Goal: Task Accomplishment & Management: Complete application form

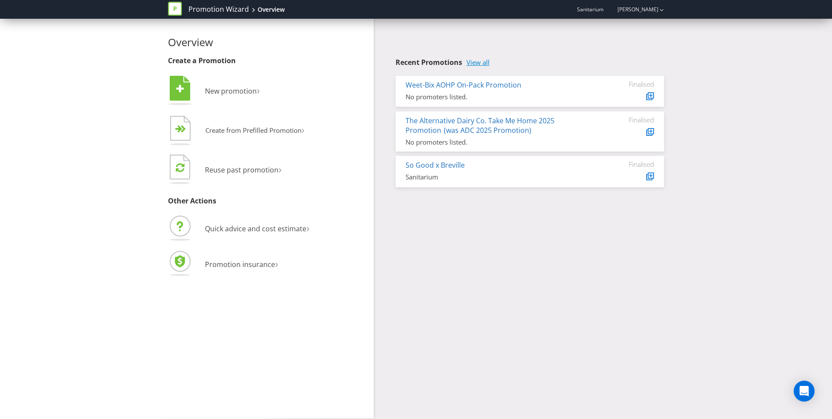
click at [476, 62] on link "View all" at bounding box center [477, 62] width 23 height 7
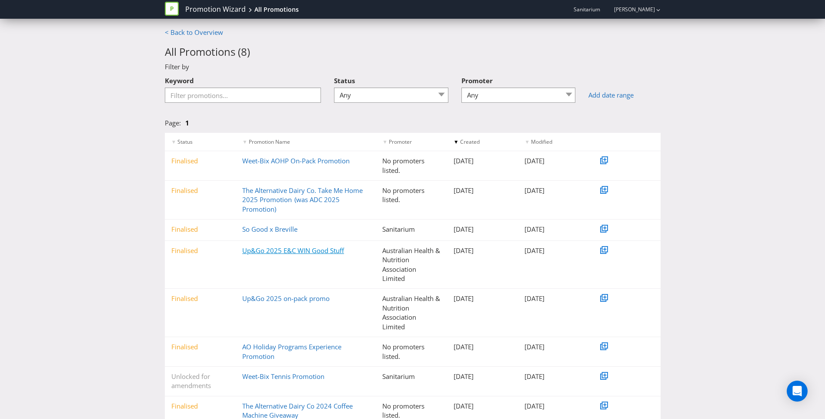
click at [336, 252] on link "Up&Go 2025 E&C WIN Good Stuff" at bounding box center [293, 250] width 102 height 9
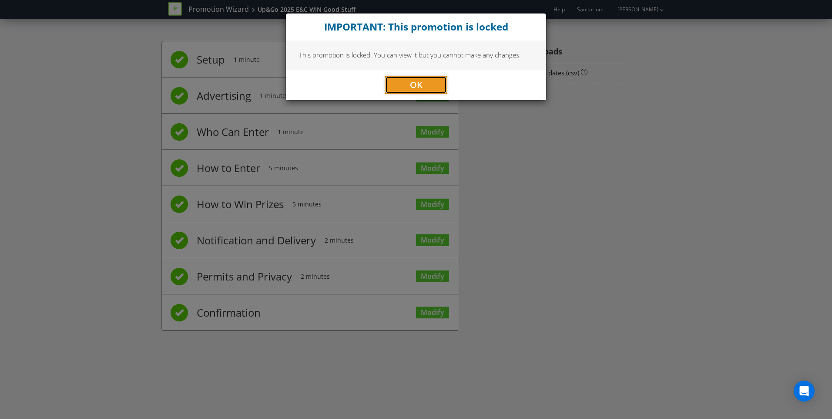
click at [416, 89] on span "OK" at bounding box center [416, 85] width 13 height 12
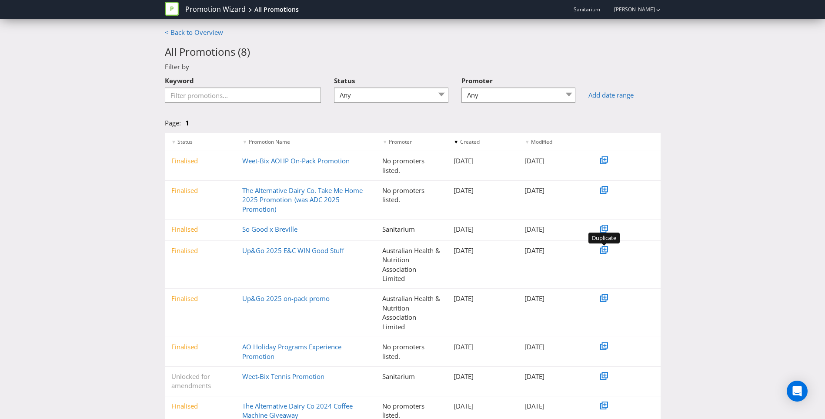
click at [605, 249] on icon at bounding box center [605, 248] width 3 height 3
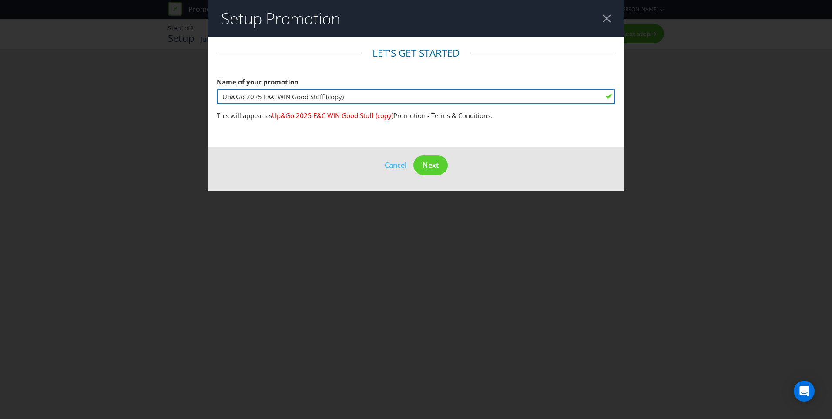
drag, startPoint x: 262, startPoint y: 97, endPoint x: 280, endPoint y: 97, distance: 17.4
click at [280, 97] on input "Up&Go 2025 E&C WIN Good Stuff (copy)" at bounding box center [416, 96] width 399 height 15
drag, startPoint x: 293, startPoint y: 96, endPoint x: 351, endPoint y: 96, distance: 57.9
click at [351, 96] on input "Up&Go 2025 E&C WIN Good Stuff (copy)" at bounding box center [416, 96] width 399 height 15
click at [277, 95] on input "Up&Go 2025 E&C WIN" at bounding box center [416, 96] width 399 height 15
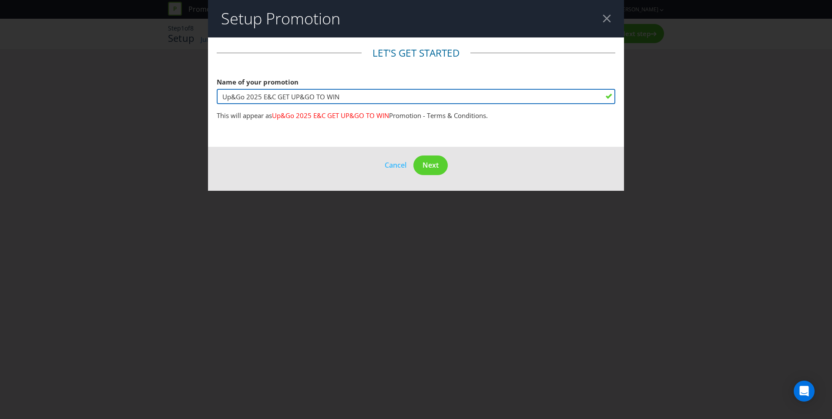
click at [360, 97] on input "Up&Go 2025 E&C GET UP&GO TO WIN" at bounding box center [416, 96] width 399 height 15
type input "Up&Go 2025 E&C GET UP&GO TO WIN INSTANTLY"
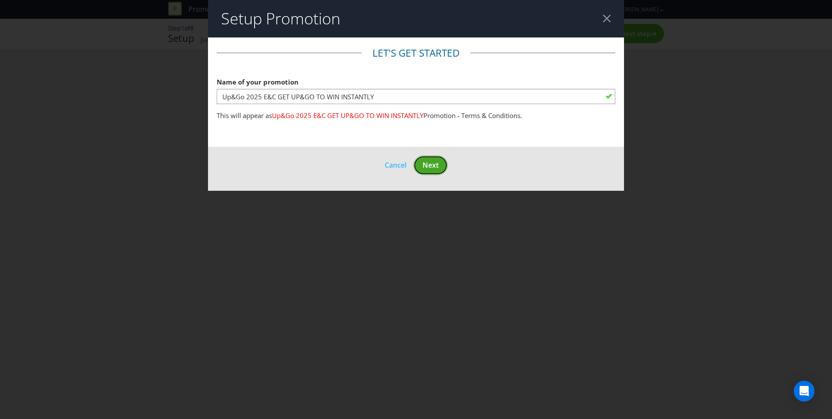
click at [432, 164] on span "Next" at bounding box center [431, 165] width 16 height 10
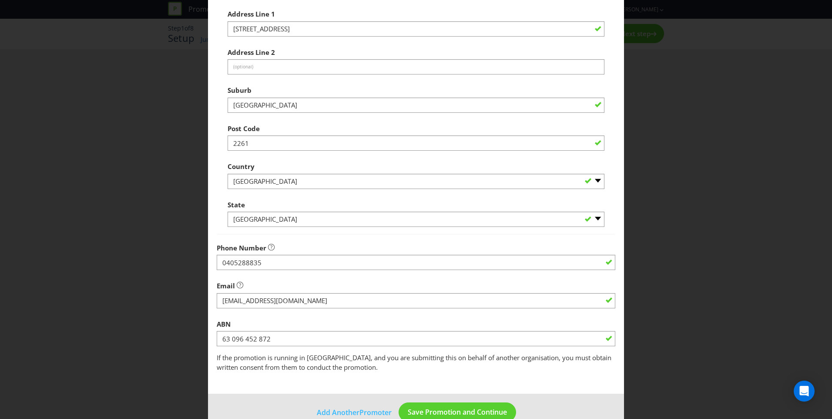
scroll to position [149, 0]
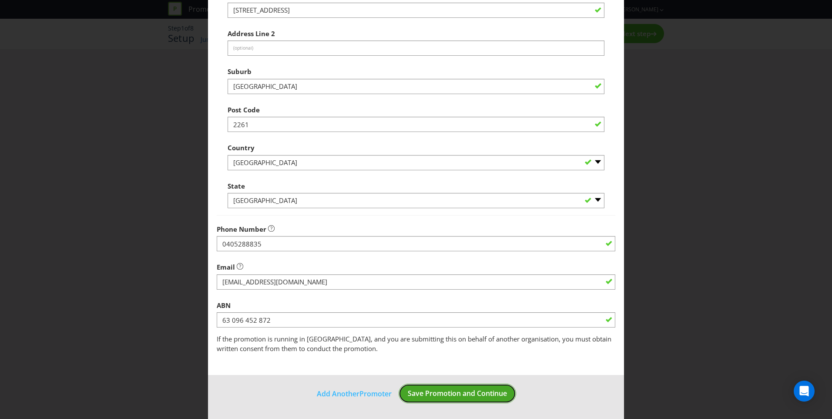
click at [451, 389] on span "Save Promotion and Continue" at bounding box center [457, 393] width 99 height 10
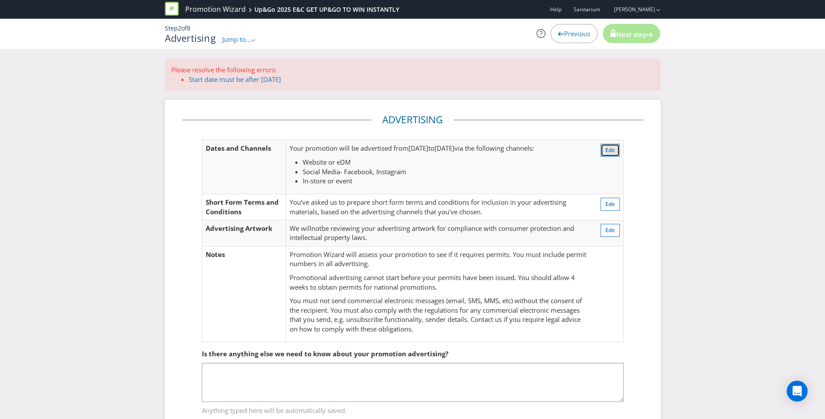
click at [604, 149] on button "Edit" at bounding box center [610, 150] width 19 height 13
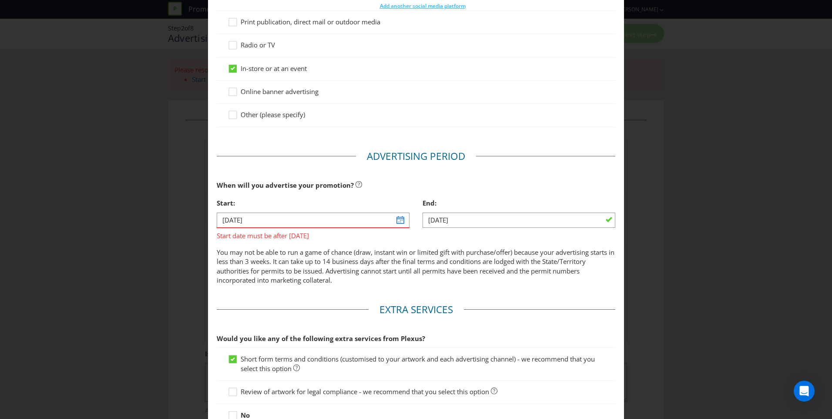
scroll to position [218, 0]
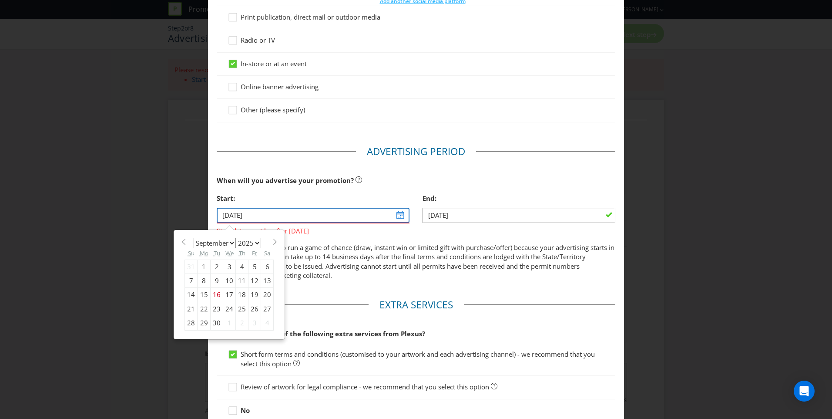
click at [397, 212] on input "[DATE]" at bounding box center [313, 215] width 193 height 15
click at [254, 241] on select "2025 2026 2027 2028 2029 2030 2031 2032 2033 2034 2035" at bounding box center [248, 243] width 25 height 10
select select "2026"
click at [236, 238] on select "2025 2026 2027 2028 2029 2030 2031 2032 2033 2034 2035" at bounding box center [248, 243] width 25 height 10
click at [230, 243] on select "January February March April May June July August September October November De…" at bounding box center [215, 243] width 42 height 10
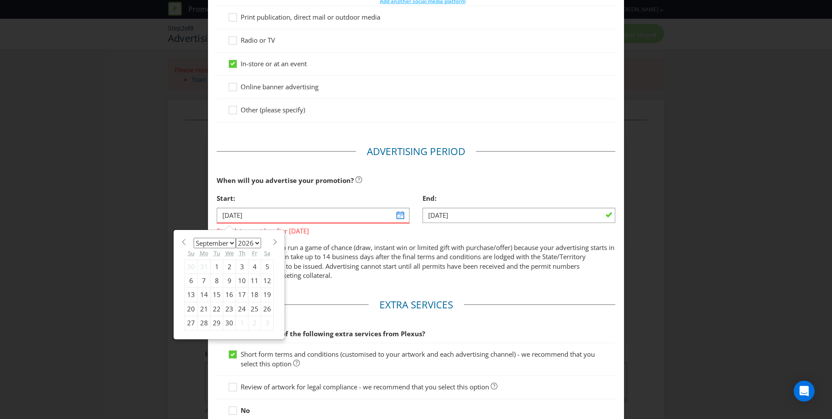
select select "0"
click at [194, 238] on select "January February March April May June July August September October November De…" at bounding box center [215, 243] width 42 height 10
click at [225, 292] on div "14" at bounding box center [229, 295] width 13 height 14
type input "[DATE]"
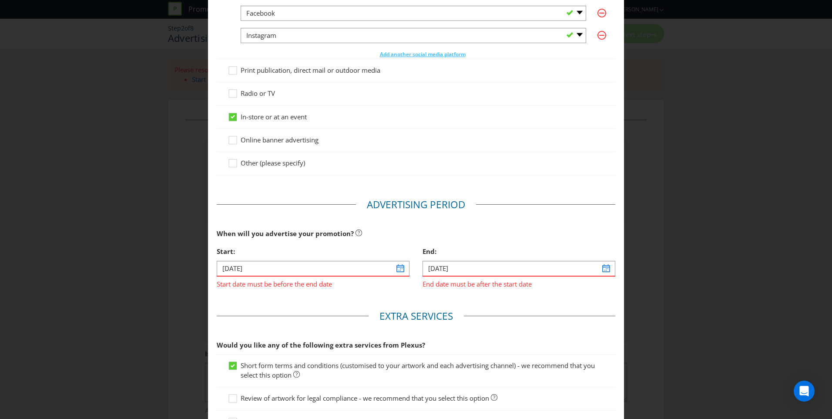
scroll to position [250, 0]
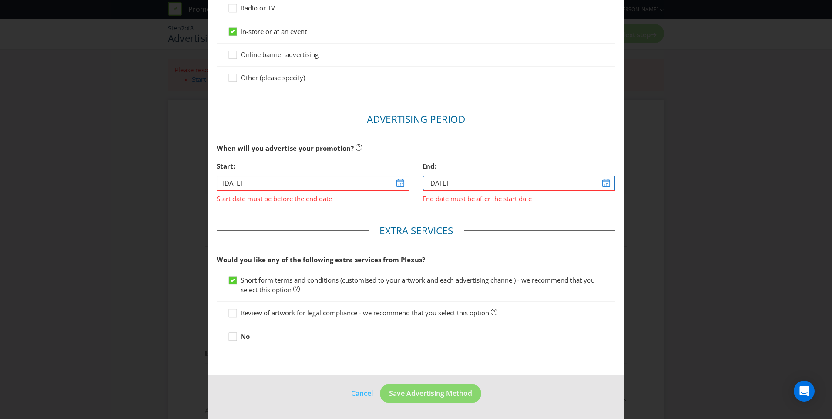
click at [601, 183] on input "[DATE]" at bounding box center [519, 182] width 193 height 15
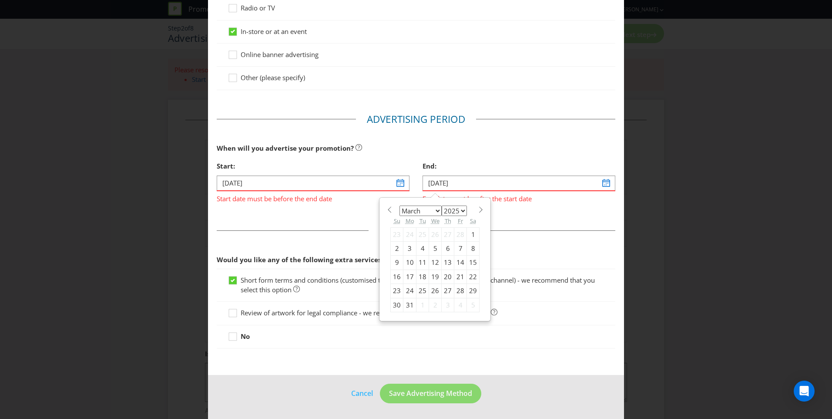
click at [450, 210] on select "2025 2026 2027 2028 2029 2030 2031 2032 2033 2034 2035" at bounding box center [454, 210] width 25 height 10
select select "2026"
click at [442, 205] on select "2025 2026 2027 2028 2029 2030 2031 2032 2033 2034 2035" at bounding box center [454, 210] width 25 height 10
click at [532, 217] on main "Advertising Methods How will your promotion be advertised? Website or eDM You m…" at bounding box center [416, 81] width 416 height 587
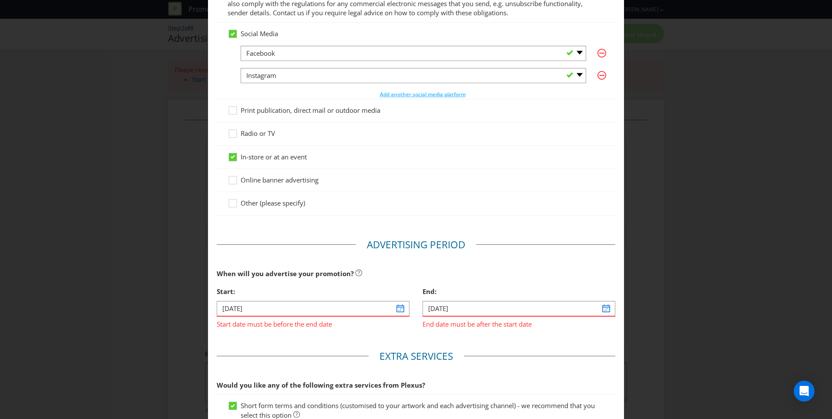
scroll to position [0, 0]
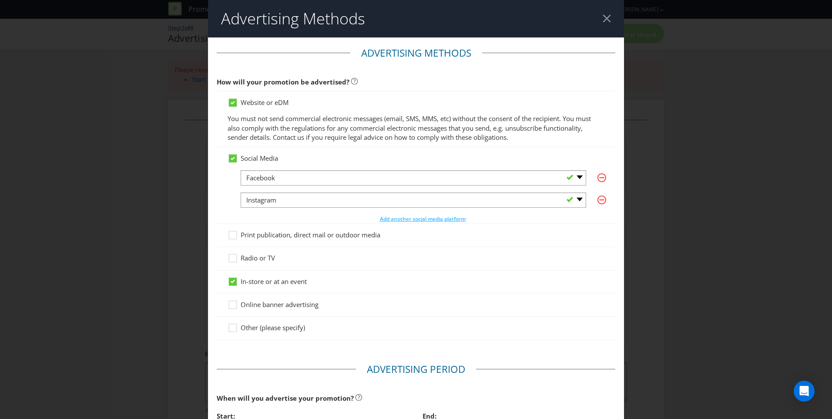
click at [308, 234] on span "Print publication, direct mail or outdoor media" at bounding box center [311, 234] width 140 height 9
click at [0, 0] on input "Print publication, direct mail or outdoor media" at bounding box center [0, 0] width 0 height 0
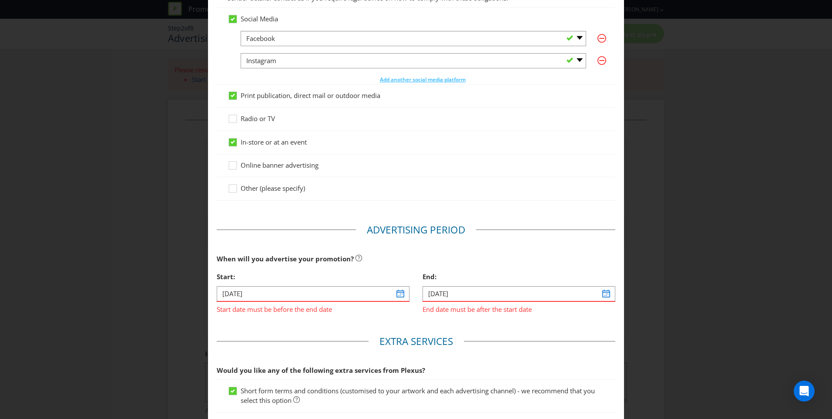
scroll to position [250, 0]
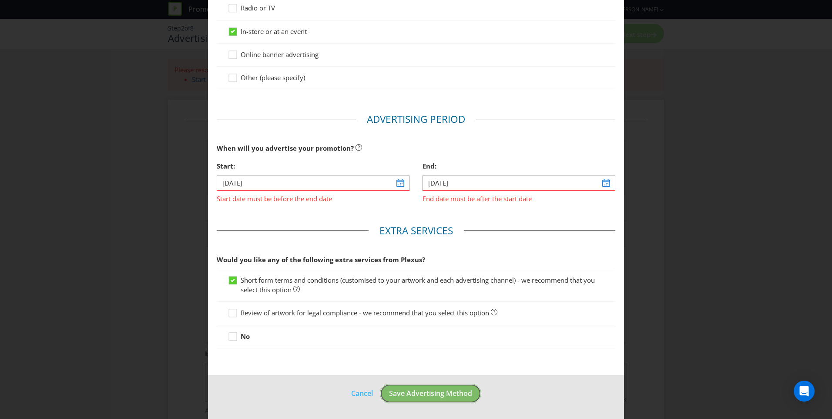
click at [452, 395] on span "Save Advertising Method" at bounding box center [430, 393] width 83 height 10
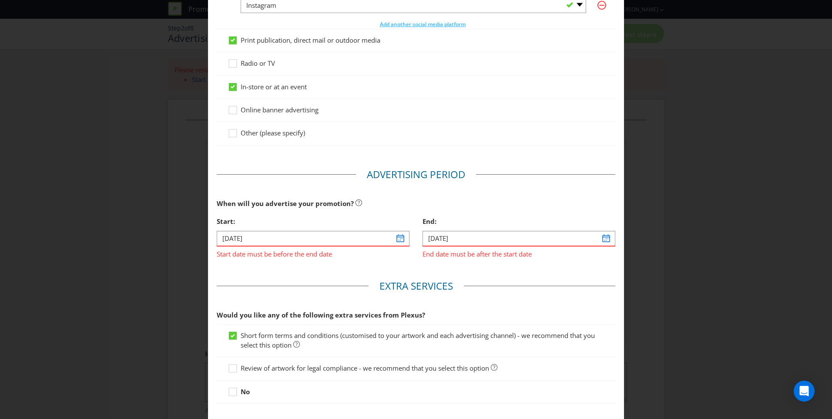
scroll to position [211, 0]
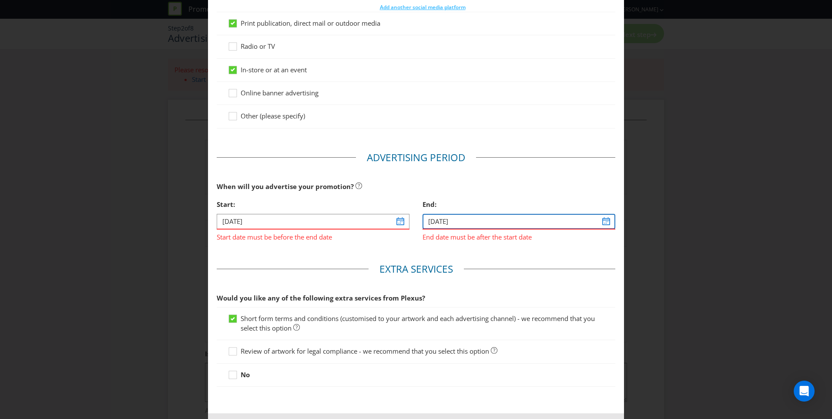
click at [601, 219] on input "[DATE]" at bounding box center [519, 221] width 193 height 15
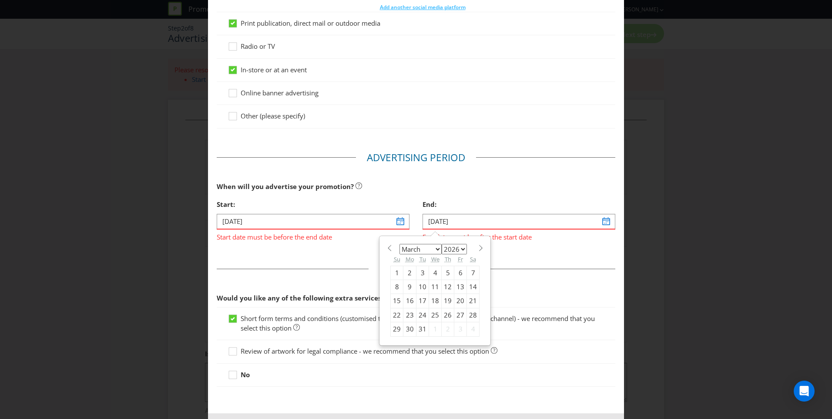
click at [432, 285] on div "11" at bounding box center [435, 286] width 13 height 14
type input "[DATE]"
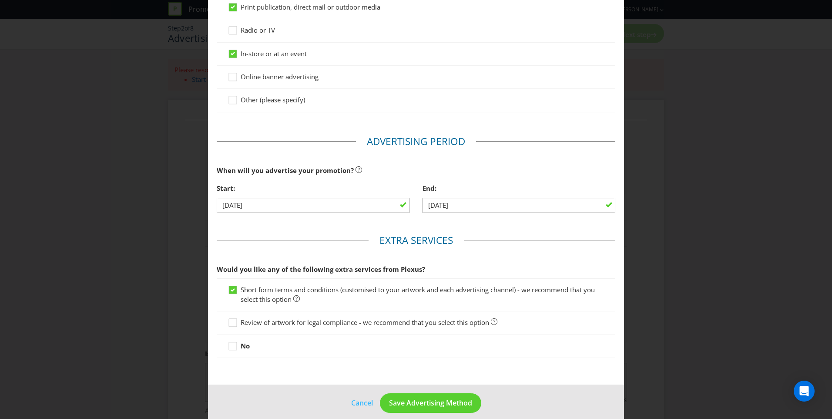
scroll to position [237, 0]
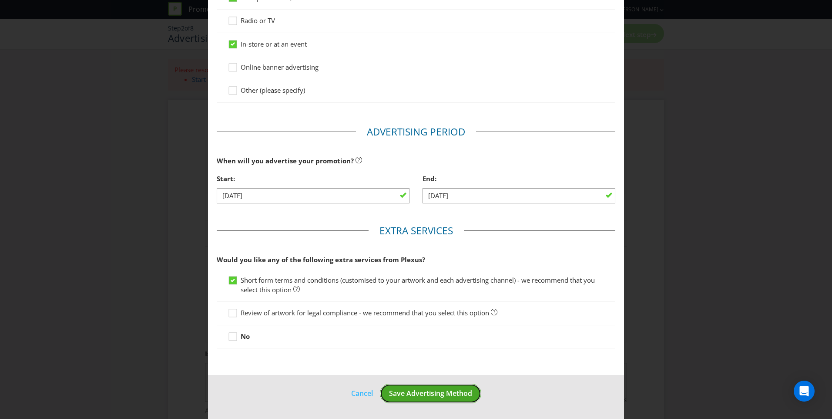
click at [436, 397] on span "Save Advertising Method" at bounding box center [430, 393] width 83 height 10
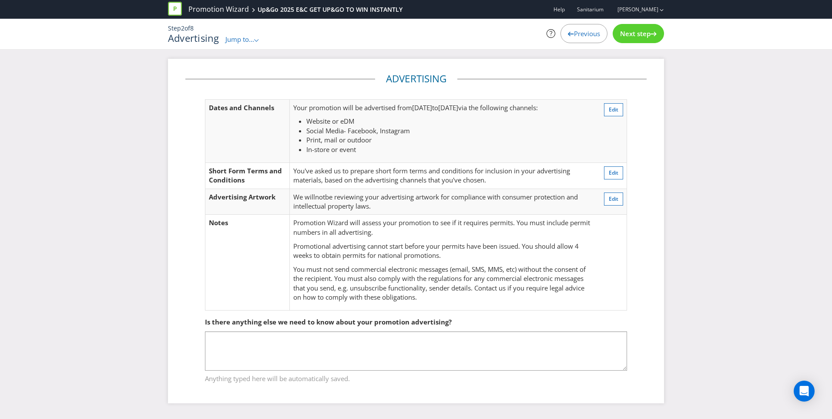
click at [574, 31] on span "Previous" at bounding box center [587, 33] width 26 height 9
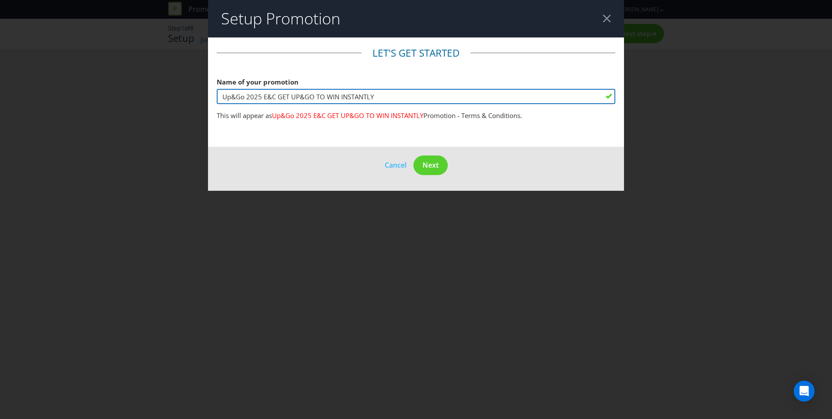
click at [260, 96] on input "Up&Go 2025 E&C GET UP&GO TO WIN INSTANTLY" at bounding box center [416, 96] width 399 height 15
type input "Up&Go 2026 E&C GET UP&GO TO WIN INSTANTLY"
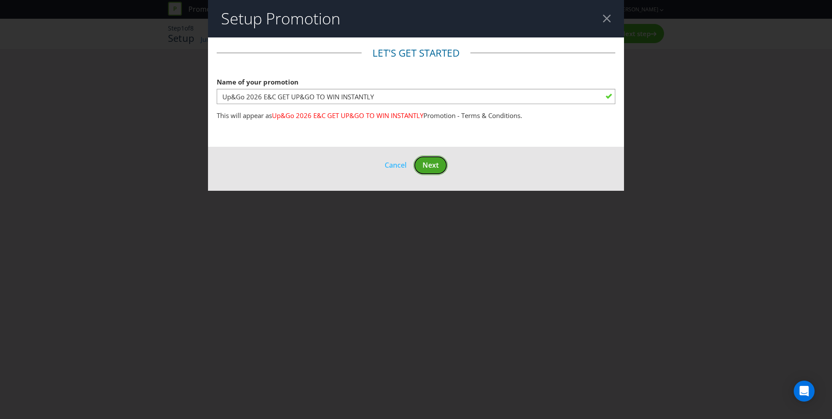
click at [427, 161] on span "Next" at bounding box center [431, 165] width 16 height 10
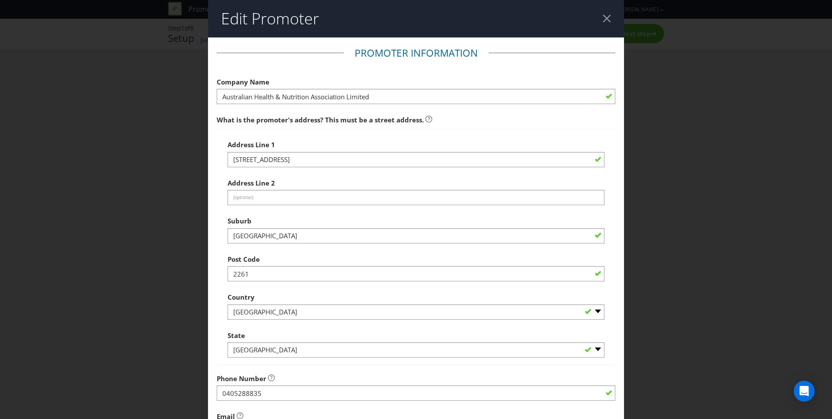
scroll to position [149, 0]
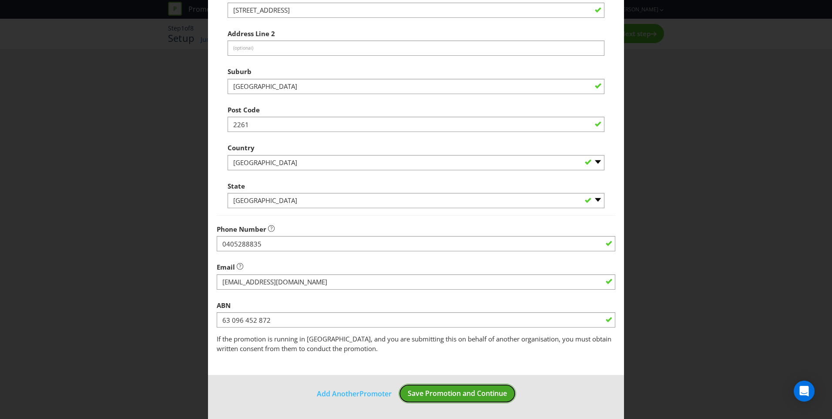
click at [457, 392] on span "Save Promotion and Continue" at bounding box center [457, 393] width 99 height 10
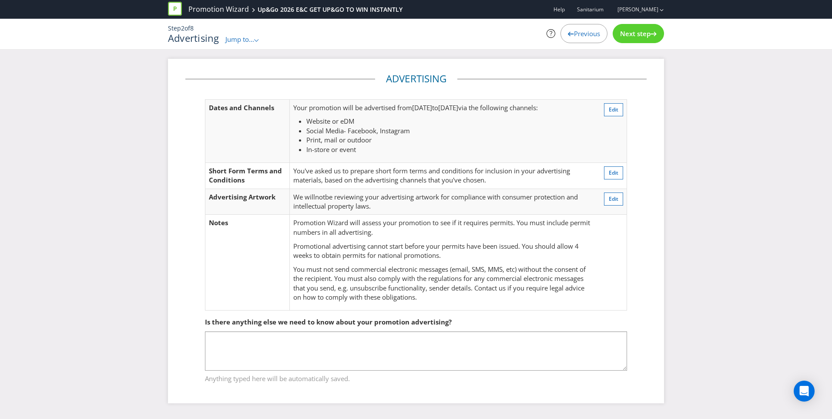
click at [639, 31] on span "Next step" at bounding box center [635, 33] width 30 height 9
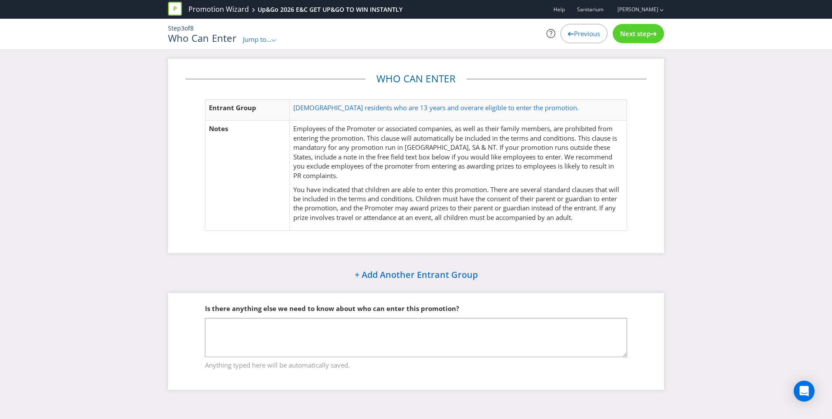
click at [643, 31] on span "Next step" at bounding box center [635, 33] width 30 height 9
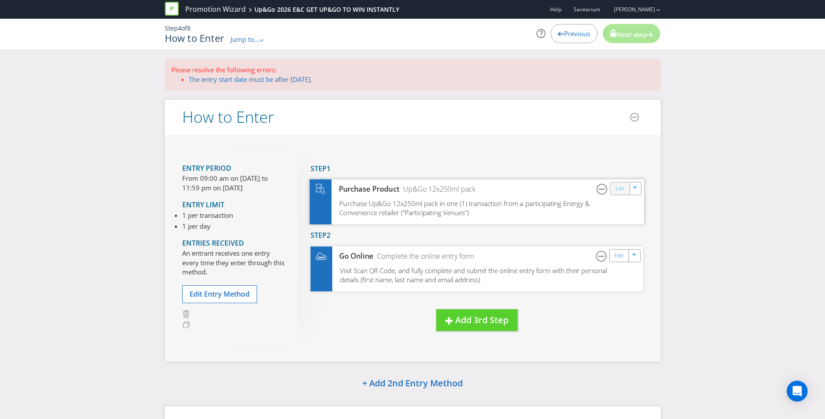
click at [620, 189] on link "Edit" at bounding box center [619, 189] width 9 height 10
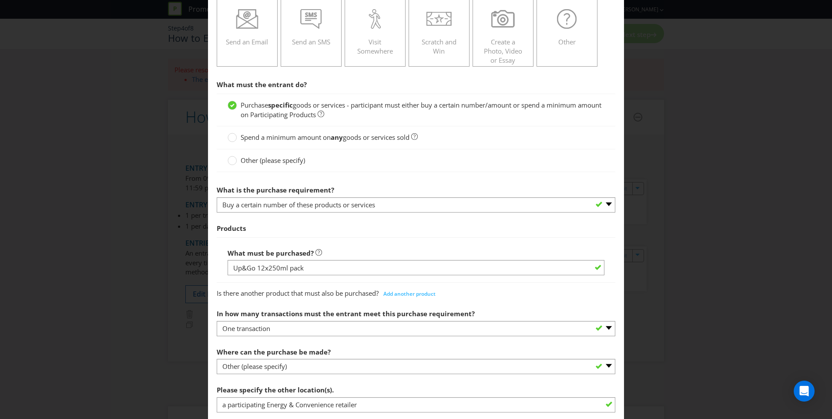
scroll to position [218, 0]
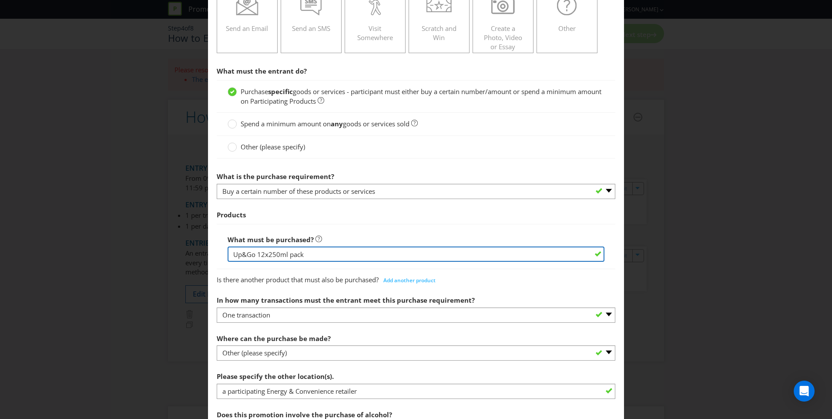
drag, startPoint x: 255, startPoint y: 254, endPoint x: 333, endPoint y: 254, distance: 78.3
click at [333, 254] on input "Up&Go 12x250ml pack" at bounding box center [416, 253] width 377 height 15
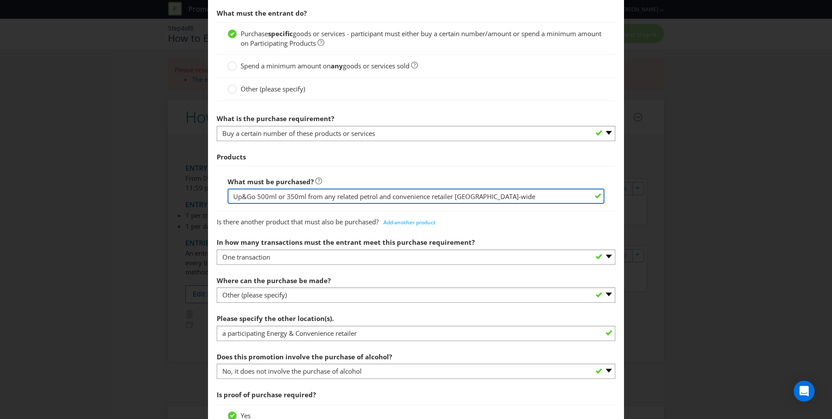
scroll to position [305, 0]
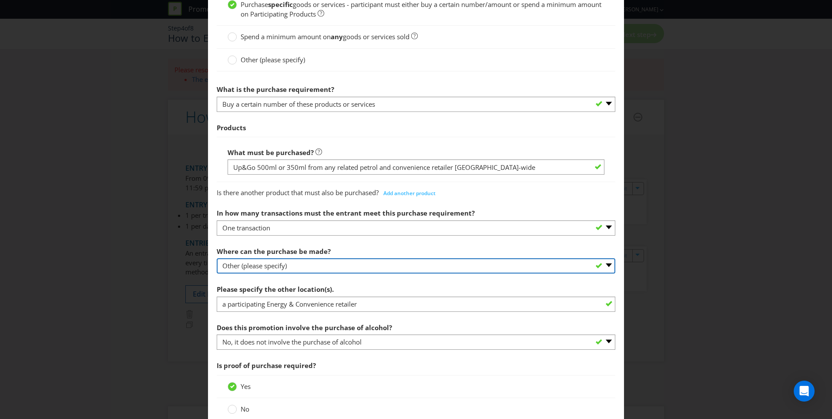
click at [286, 266] on select "-- Please select -- Any stores displaying promotional material (including onlin…" at bounding box center [416, 265] width 399 height 15
click at [217, 258] on select "-- Please select -- Any stores displaying promotional material (including onlin…" at bounding box center [416, 265] width 399 height 15
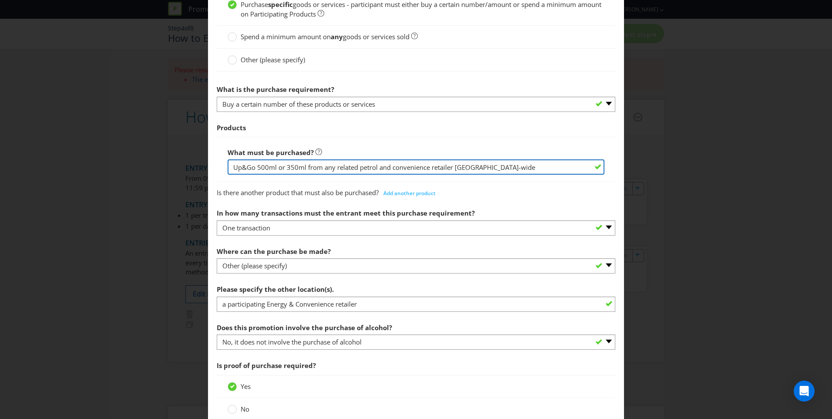
drag, startPoint x: 305, startPoint y: 166, endPoint x: 510, endPoint y: 166, distance: 204.5
click at [510, 166] on input "Up&Go 500ml or 350ml from any related petrol and convenience retailer [GEOGRAPH…" at bounding box center [416, 166] width 377 height 15
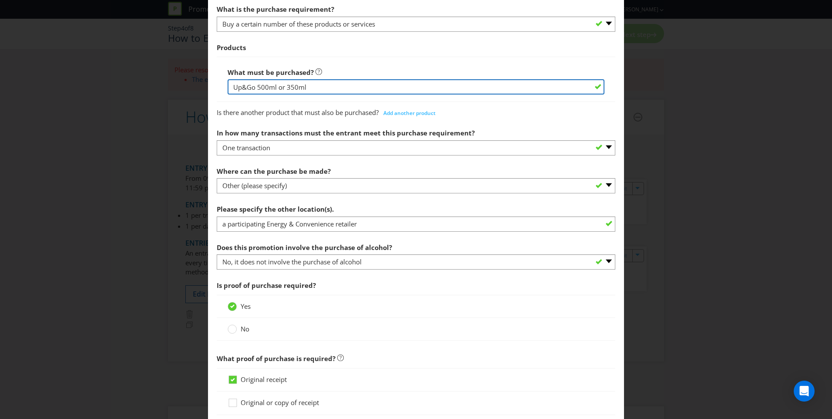
scroll to position [392, 0]
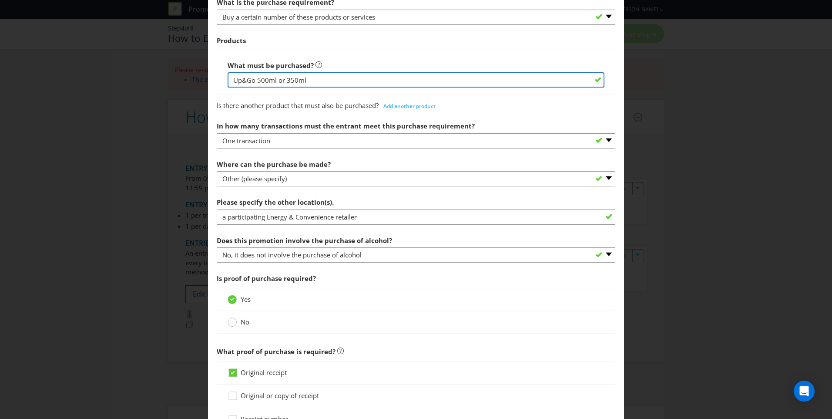
type input "Up&Go 500ml or 350ml"
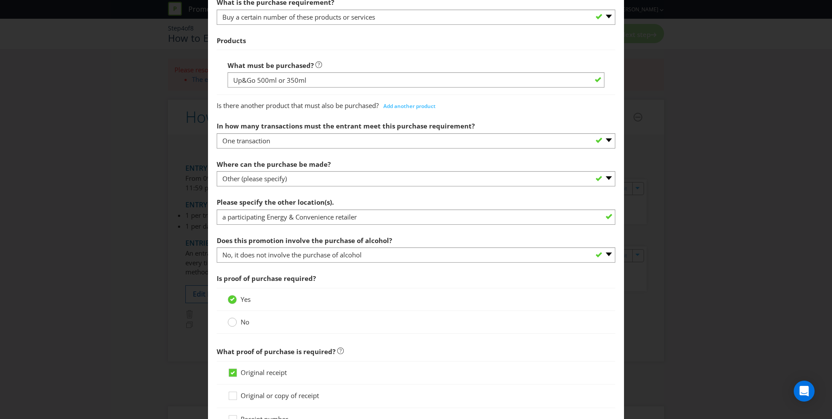
click at [231, 319] on div at bounding box center [232, 319] width 4 height 4
click at [0, 0] on input "No" at bounding box center [0, 0] width 0 height 0
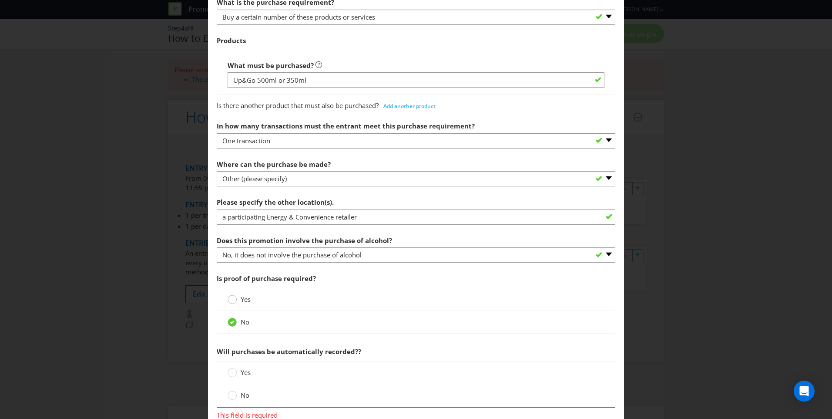
click at [228, 296] on circle at bounding box center [232, 299] width 9 height 9
click at [0, 0] on input "Yes" at bounding box center [0, 0] width 0 height 0
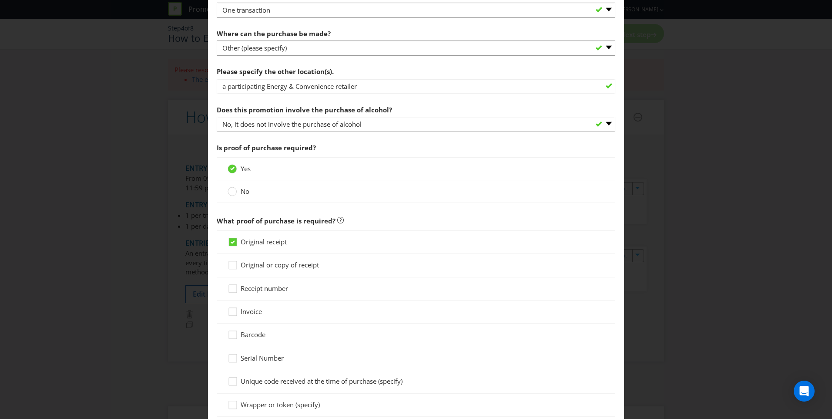
scroll to position [566, 0]
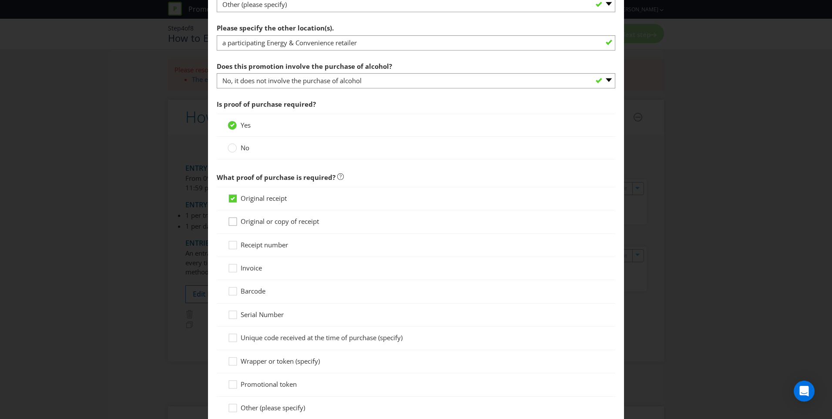
click at [233, 219] on div at bounding box center [233, 218] width 4 height 4
click at [0, 0] on input "Original or copy of receipt" at bounding box center [0, 0] width 0 height 0
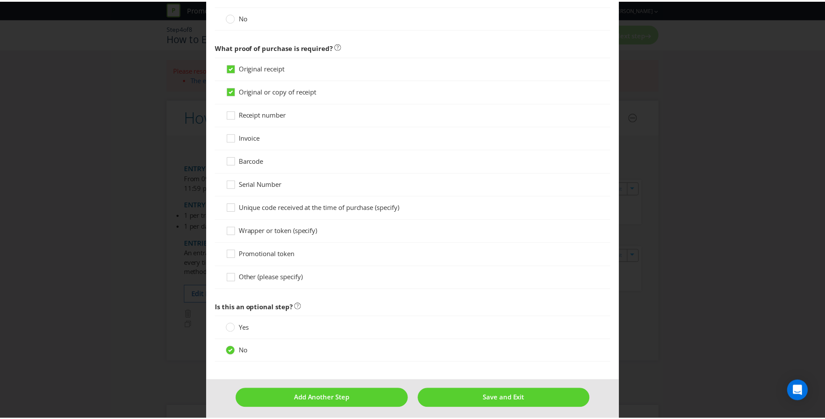
scroll to position [701, 0]
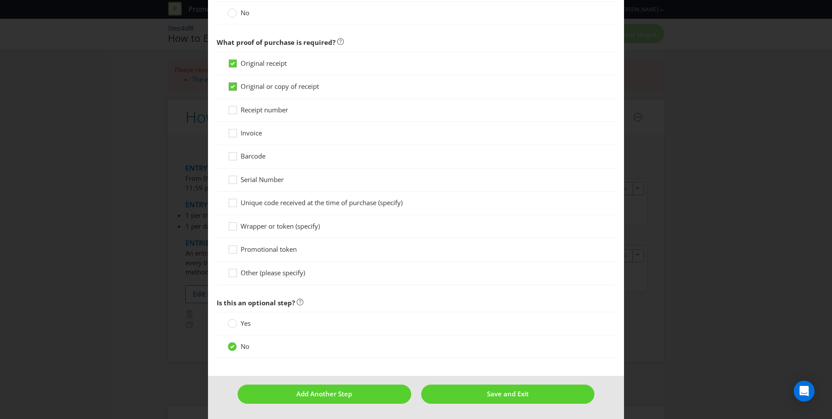
click at [229, 88] on icon at bounding box center [233, 87] width 8 height 8
click at [0, 0] on input "Original or copy of receipt" at bounding box center [0, 0] width 0 height 0
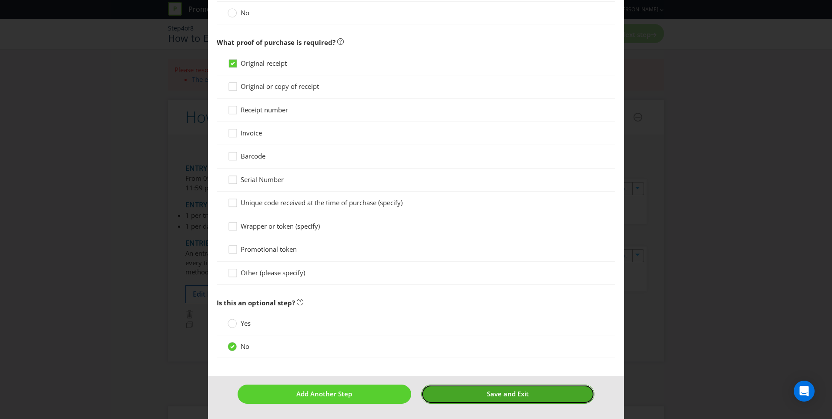
click at [487, 392] on span "Save and Exit" at bounding box center [508, 393] width 42 height 9
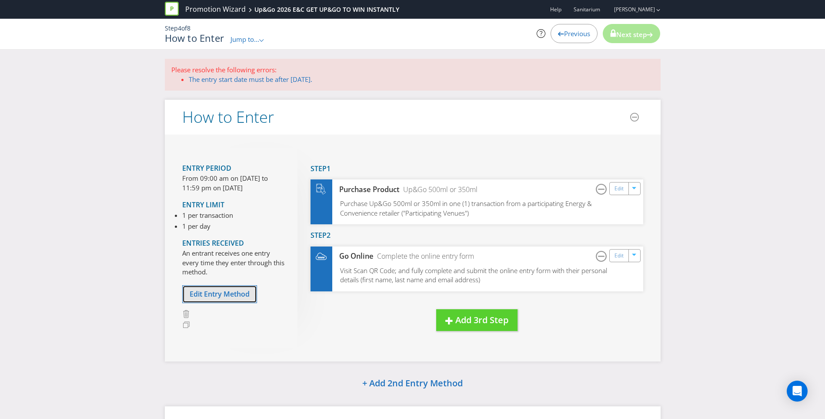
click at [240, 291] on span "Edit Entry Method" at bounding box center [220, 294] width 60 height 10
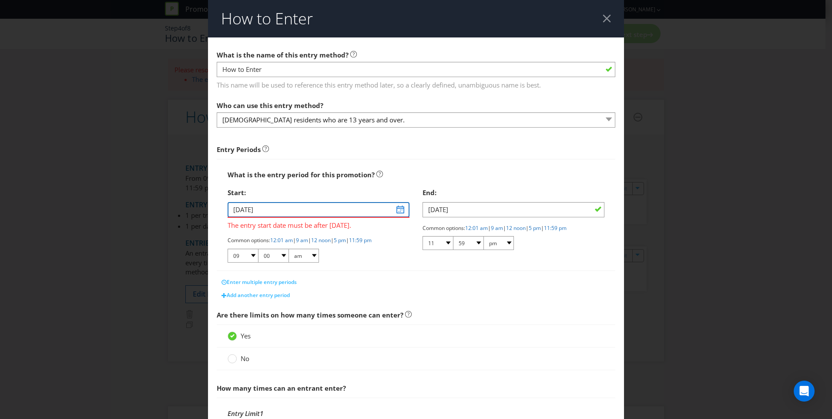
click at [399, 209] on input "[DATE]" at bounding box center [319, 209] width 182 height 15
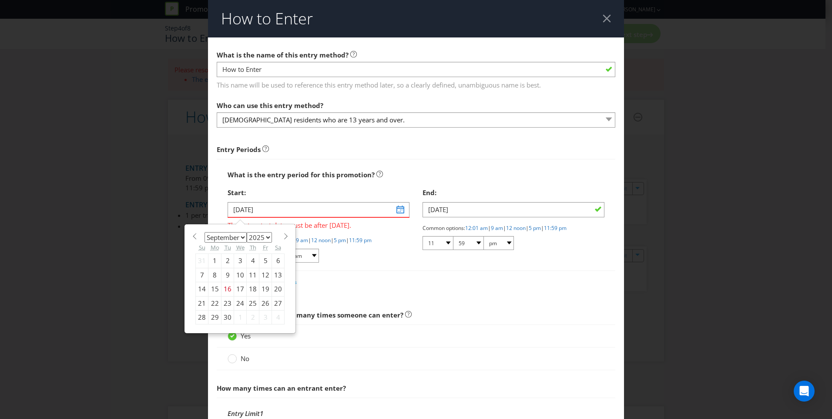
click at [241, 235] on select "January February March April May June July August September October November De…" at bounding box center [226, 237] width 42 height 10
select select "0"
click at [205, 232] on select "January February March April May June July August September October November De…" at bounding box center [226, 237] width 42 height 10
click at [225, 288] on div "14" at bounding box center [227, 289] width 13 height 14
type input "[DATE]"
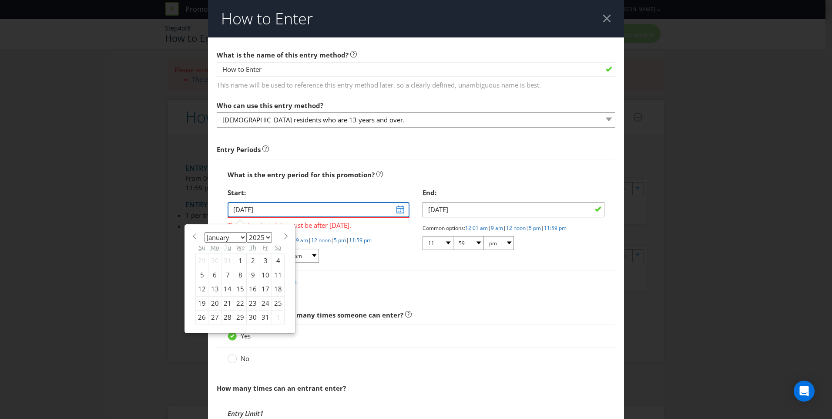
click at [397, 206] on input "[DATE]" at bounding box center [319, 209] width 182 height 15
click at [266, 236] on select "2025 2026 2027 2028 2029 2030 2031 2032 2033 2034 2035" at bounding box center [259, 237] width 25 height 10
select select "2026"
click at [247, 232] on select "2025 2026 2027 2028 2029 2030 2031 2032 2033 2034 2035" at bounding box center [259, 237] width 25 height 10
click at [237, 286] on div "14" at bounding box center [240, 289] width 13 height 14
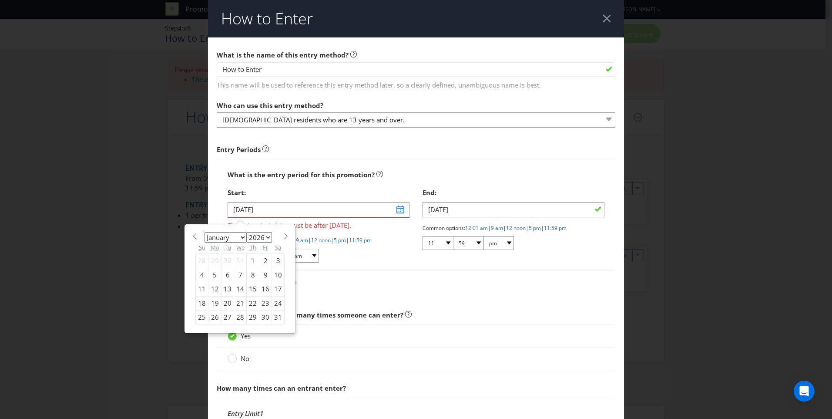
type input "[DATE]"
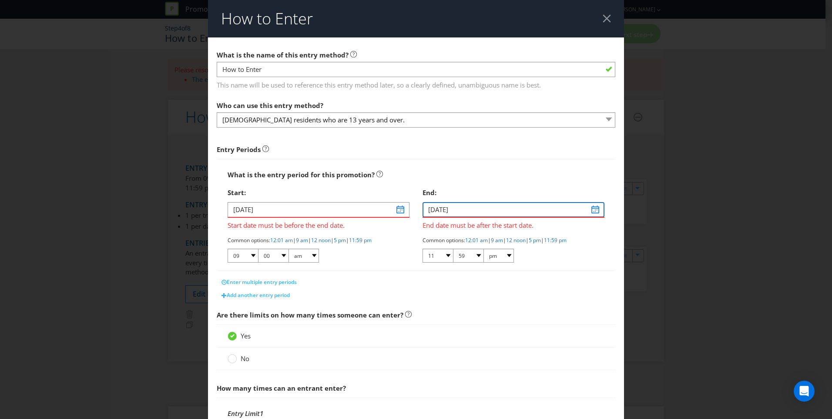
click at [591, 210] on input "[DATE]" at bounding box center [514, 209] width 182 height 15
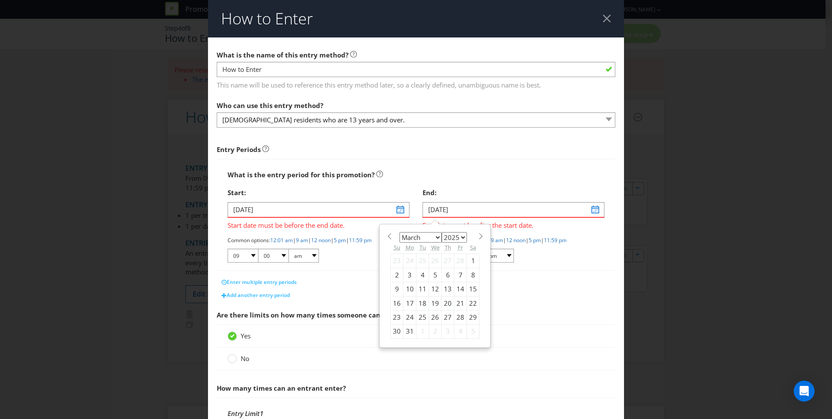
click at [454, 235] on select "2025 2026 2027 2028 2029 2030 2031 2032 2033 2034 2035" at bounding box center [454, 237] width 25 height 10
select select "2026"
click at [442, 232] on select "2025 2026 2027 2028 2029 2030 2031 2032 2033 2034 2035" at bounding box center [454, 237] width 25 height 10
click at [432, 272] on div "11" at bounding box center [435, 275] width 13 height 14
type input "[DATE]"
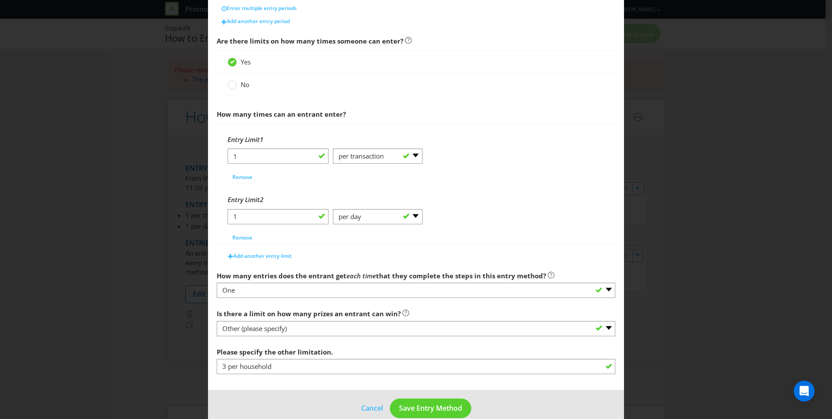
scroll to position [276, 0]
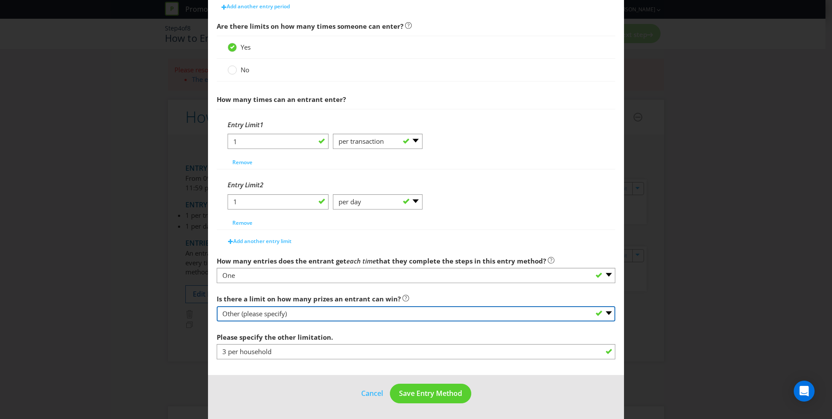
click at [283, 315] on select "-- Please select -- Yes, there is a maximum number of prizes that one entrant c…" at bounding box center [416, 313] width 399 height 15
select select "LIMITED"
click at [217, 306] on select "-- Please select -- Yes, there is a maximum number of prizes that one entrant c…" at bounding box center [416, 313] width 399 height 15
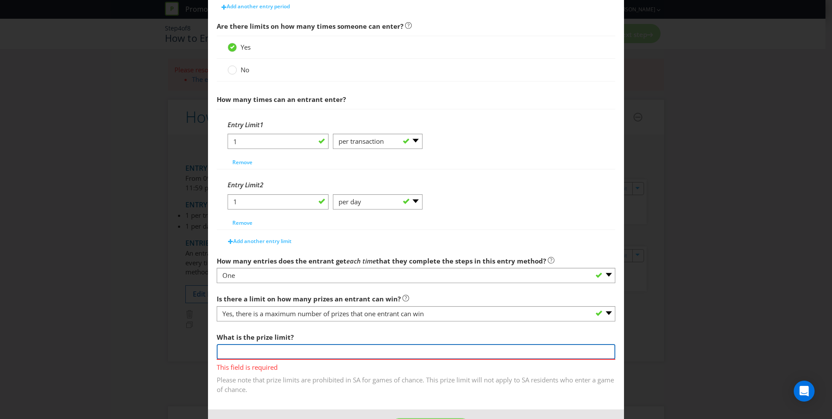
click at [282, 350] on input "number" at bounding box center [416, 351] width 399 height 15
type input "1"
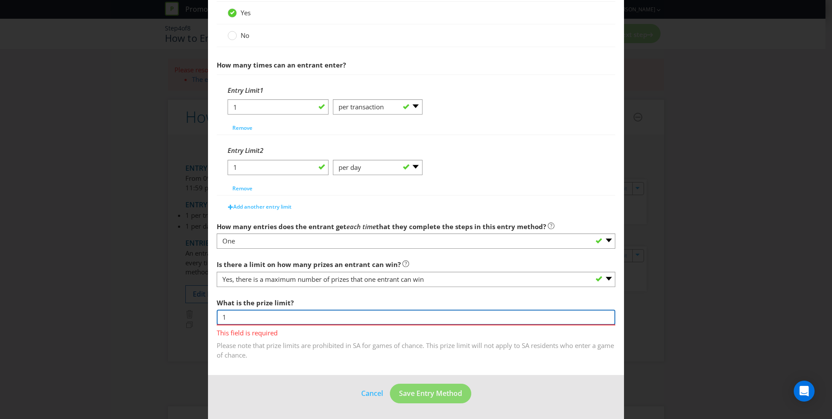
type input "1"
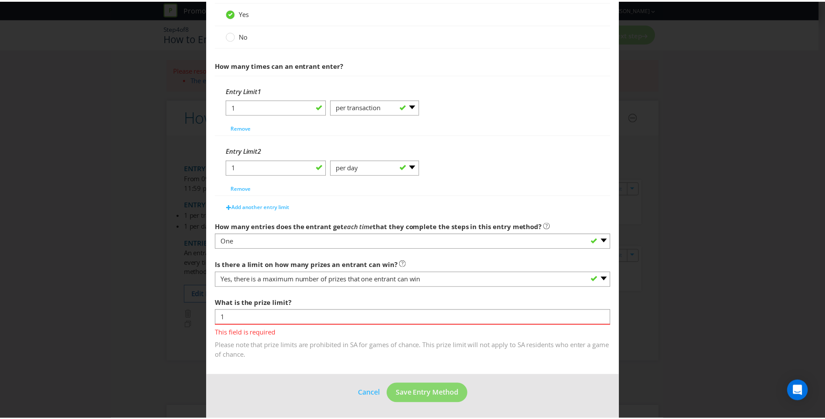
scroll to position [298, 0]
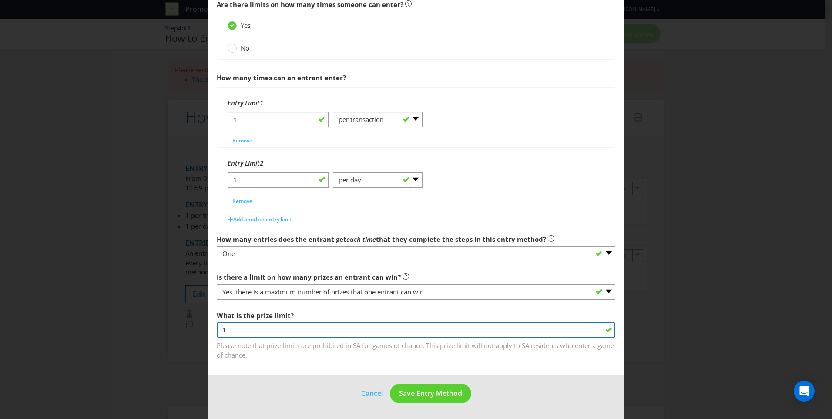
click at [326, 330] on input "1" at bounding box center [416, 329] width 399 height 15
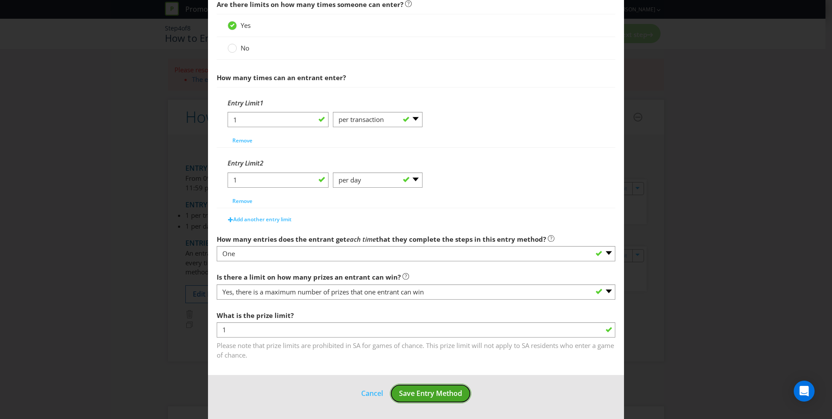
click at [460, 388] on button "Save Entry Method" at bounding box center [430, 393] width 81 height 20
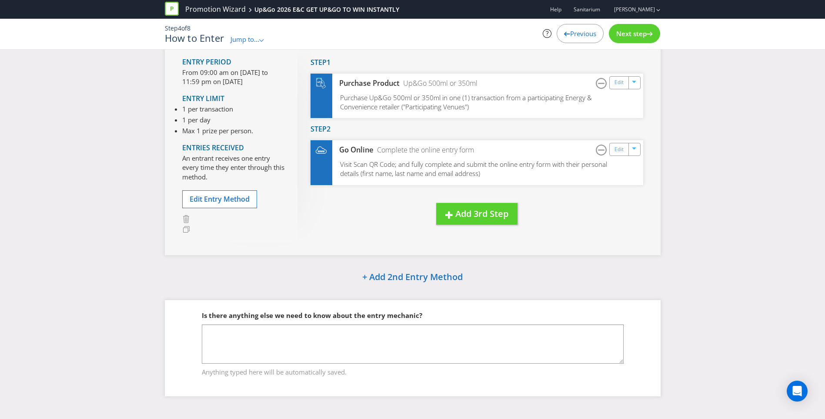
scroll to position [66, 0]
click at [637, 36] on span "Next step" at bounding box center [632, 33] width 30 height 9
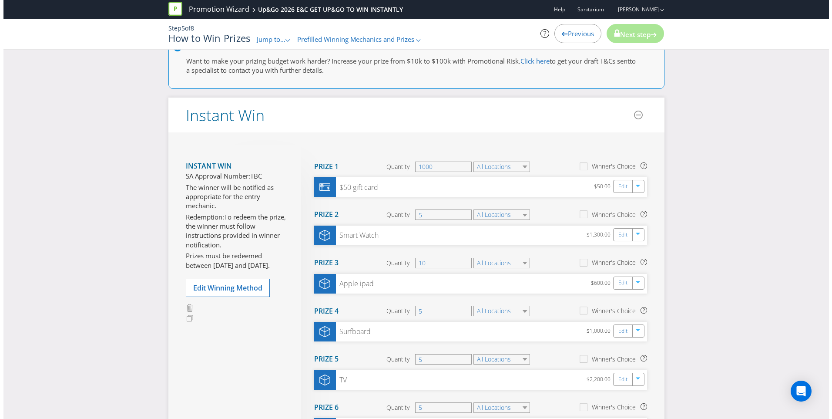
scroll to position [87, 0]
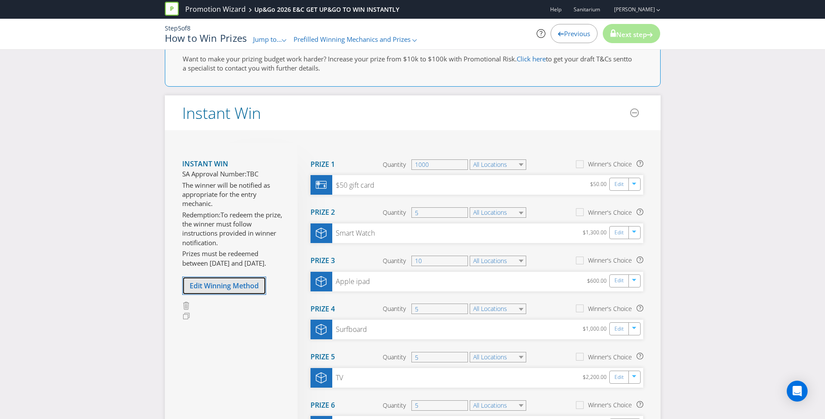
click at [221, 288] on span "Edit Winning Method" at bounding box center [224, 286] width 69 height 10
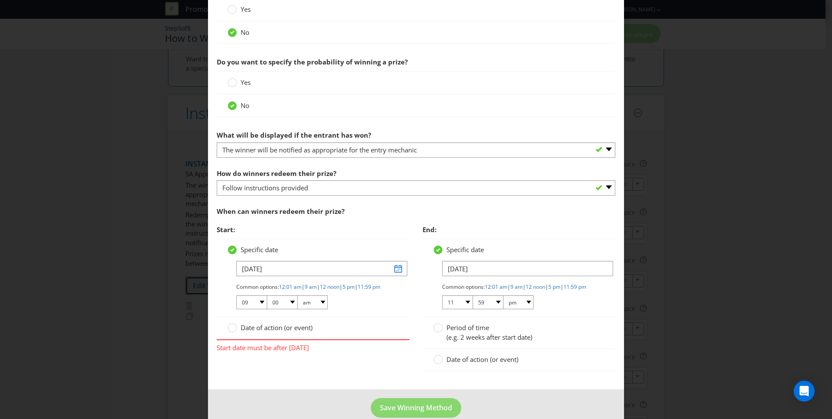
scroll to position [370, 0]
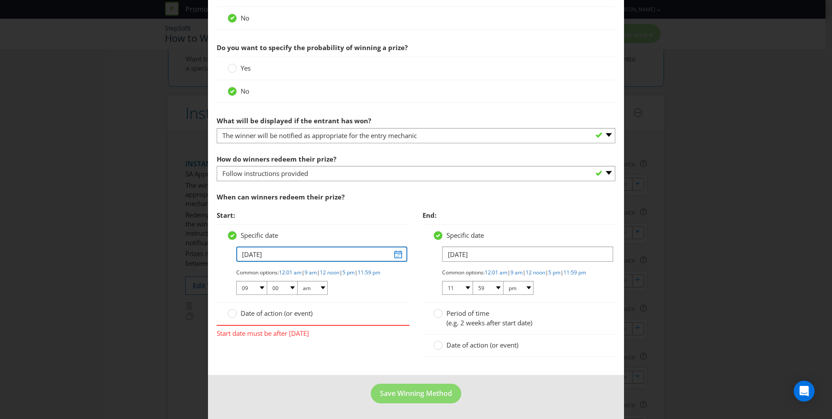
click at [395, 246] on input "[DATE]" at bounding box center [321, 253] width 171 height 15
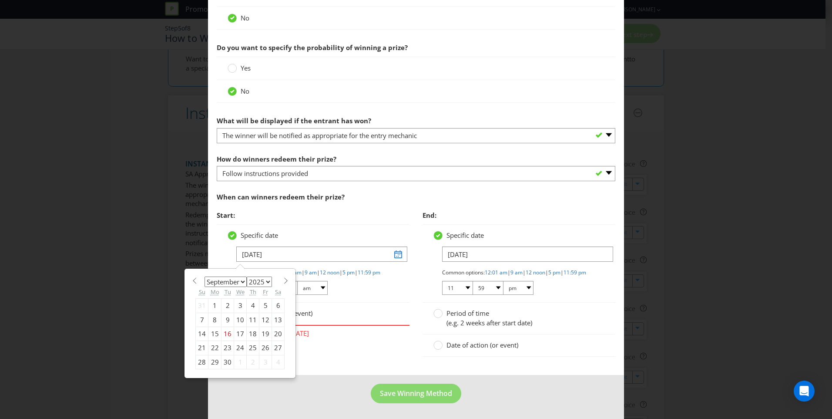
click at [232, 276] on select "January February March April May June July August September October November De…" at bounding box center [226, 281] width 42 height 10
select select "0"
click at [205, 276] on select "January February March April May June July August September October November De…" at bounding box center [226, 281] width 42 height 10
click at [256, 276] on select "2025 2026 2027 2028 2029 2030 2031 2032 2033 2034 2035" at bounding box center [259, 281] width 25 height 10
select select "2026"
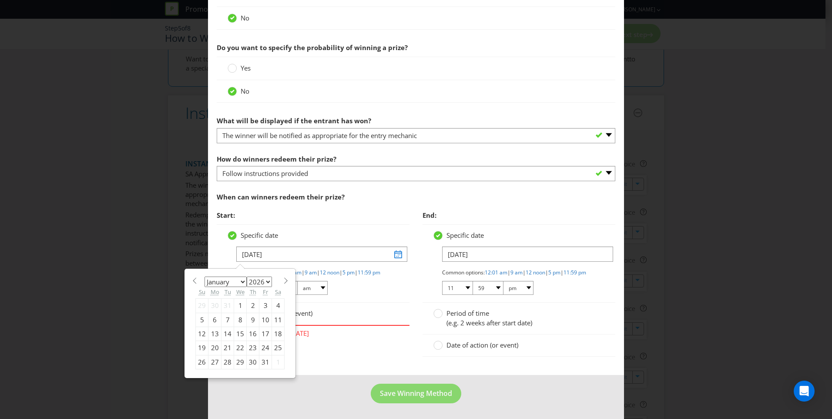
click at [247, 276] on select "2025 2026 2027 2028 2029 2030 2031 2032 2033 2034 2035" at bounding box center [259, 281] width 25 height 10
click at [238, 327] on div "14" at bounding box center [240, 334] width 13 height 14
type input "[DATE]"
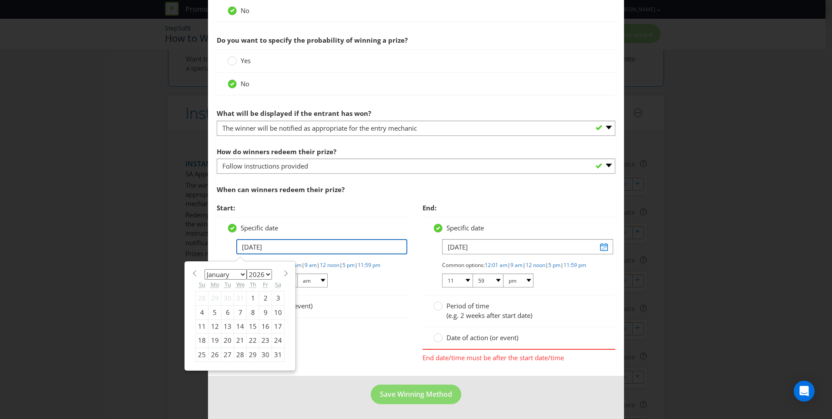
click at [257, 249] on input "[DATE]" at bounding box center [321, 246] width 171 height 15
click at [233, 272] on select "January February March April May June July August September October November De…" at bounding box center [226, 274] width 42 height 10
select select "2"
click at [205, 269] on select "January February March April May June July August September October November De…" at bounding box center [226, 274] width 42 height 10
click at [276, 310] on div "14" at bounding box center [278, 312] width 13 height 14
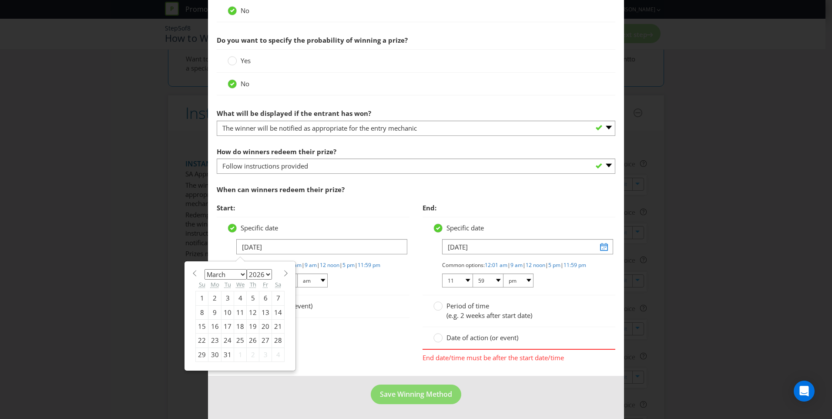
type input "[DATE]"
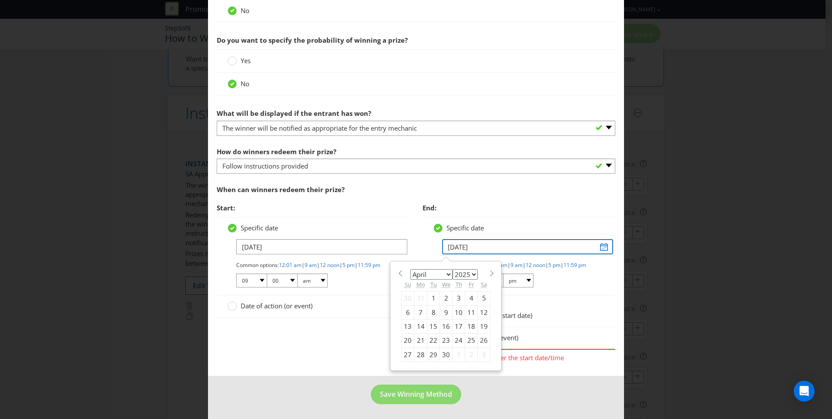
click at [597, 247] on input "[DATE]" at bounding box center [527, 246] width 171 height 15
click at [457, 275] on select "2025 2026 2027 2028 2029 2030 2031 2032 2033 2034 2035" at bounding box center [465, 274] width 25 height 10
select select "2026"
click at [453, 269] on select "2025 2026 2027 2028 2029 2030 2031 2032 2033 2034 2035" at bounding box center [465, 274] width 25 height 10
click at [428, 325] on div "14" at bounding box center [433, 326] width 13 height 14
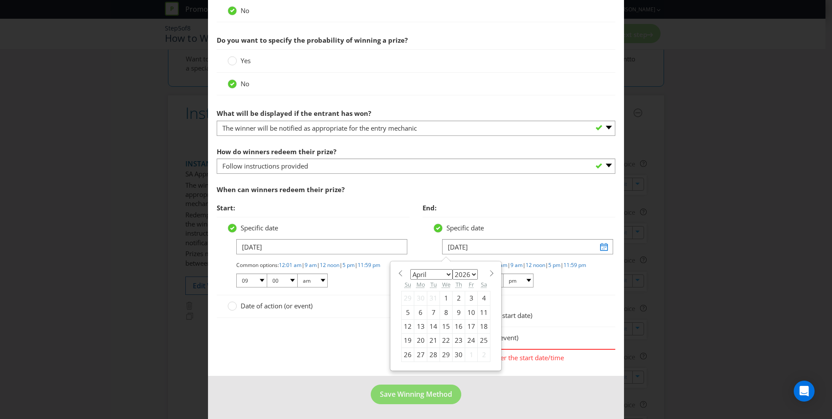
type input "[DATE]"
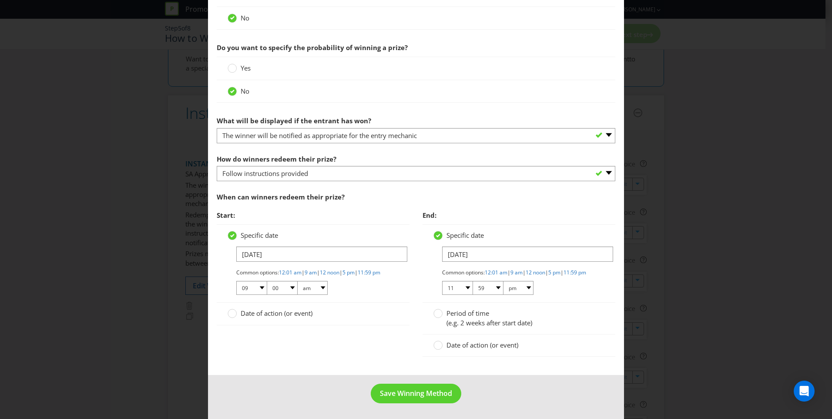
click at [267, 313] on span "Date of action (or event)" at bounding box center [277, 313] width 72 height 9
click at [0, 0] on input "Date of action (or event)" at bounding box center [0, 0] width 0 height 0
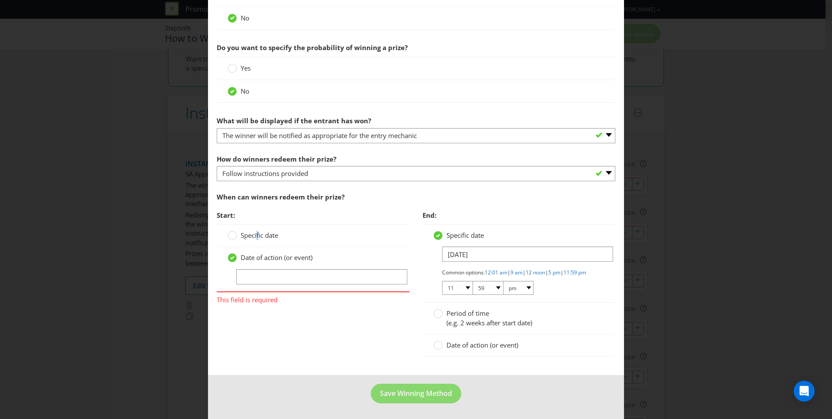
click at [256, 231] on span "Specific date" at bounding box center [259, 235] width 37 height 9
drag, startPoint x: 256, startPoint y: 228, endPoint x: 229, endPoint y: 226, distance: 27.5
click at [229, 231] on div at bounding box center [232, 236] width 9 height 11
click at [0, 0] on input "Specific date" at bounding box center [0, 0] width 0 height 0
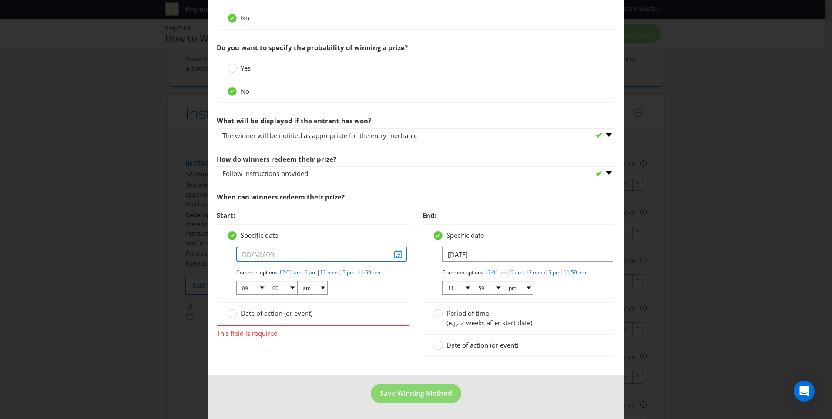
click at [244, 246] on input "text" at bounding box center [321, 253] width 171 height 15
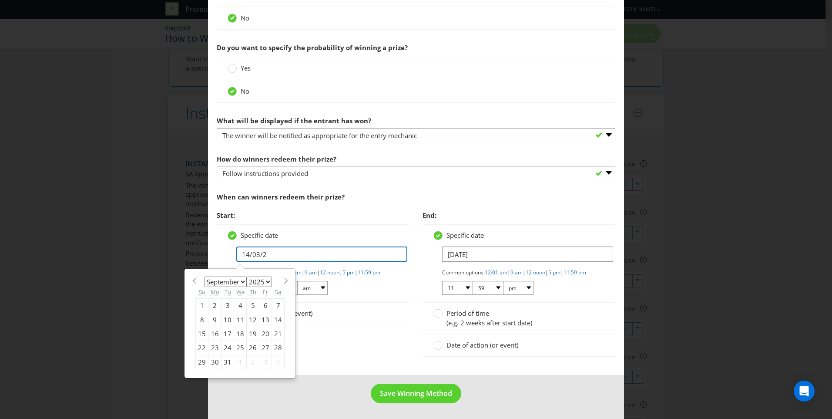
type input "[DATE]"
select select "2"
select select "2026"
type input "[DATE]"
click at [434, 313] on circle at bounding box center [438, 313] width 9 height 9
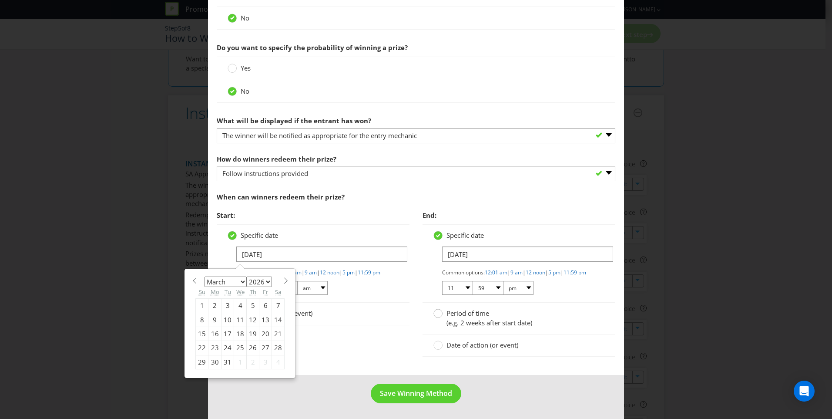
click at [0, 0] on input "Period of time (e.g. 2 weeks after start date)" at bounding box center [0, 0] width 0 height 0
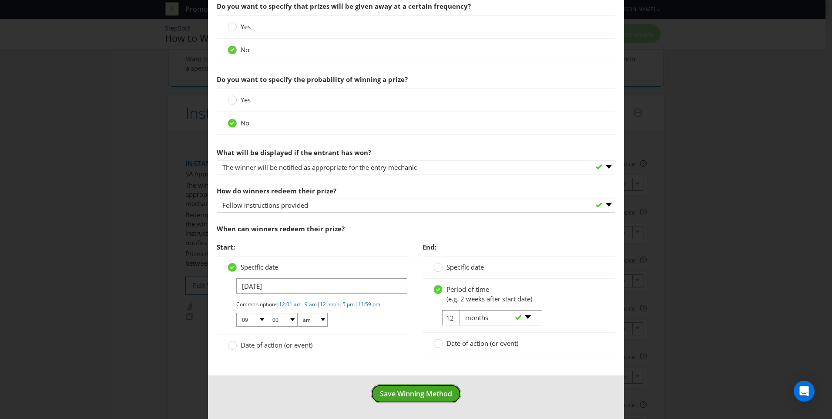
click at [402, 395] on span "Save Winning Method" at bounding box center [416, 394] width 72 height 10
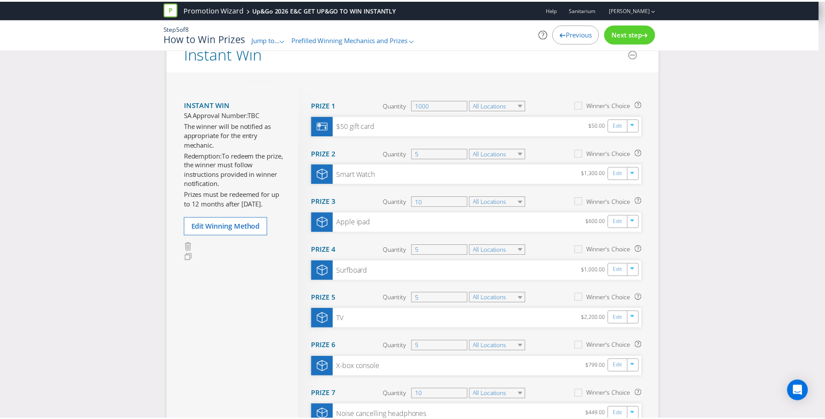
scroll to position [27, 0]
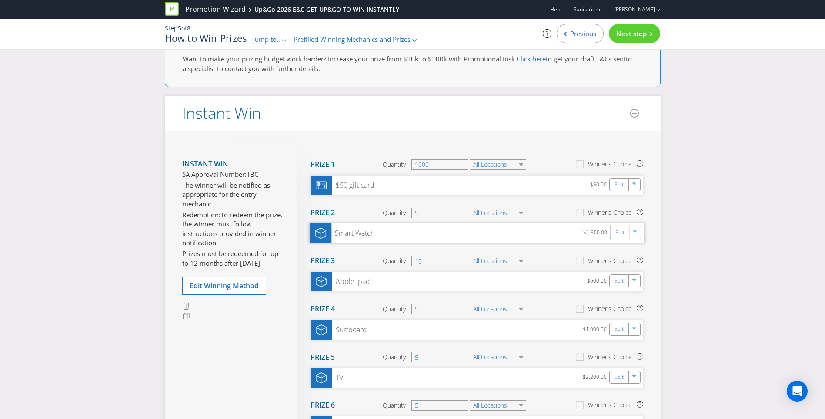
click at [433, 234] on div "Smart Watch $1,300.00 Edit" at bounding box center [477, 233] width 335 height 20
drag, startPoint x: 433, startPoint y: 234, endPoint x: 638, endPoint y: 232, distance: 205.4
click at [638, 232] on icon "button" at bounding box center [635, 233] width 5 height 5
click at [638, 268] on div "Duplicate Delete" at bounding box center [636, 257] width 44 height 29
click at [636, 234] on icon "button" at bounding box center [635, 233] width 5 height 5
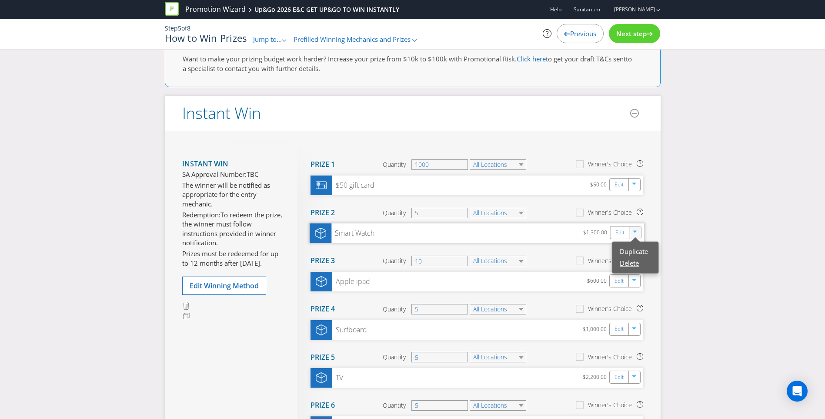
click at [636, 261] on link "Delete" at bounding box center [629, 262] width 19 height 9
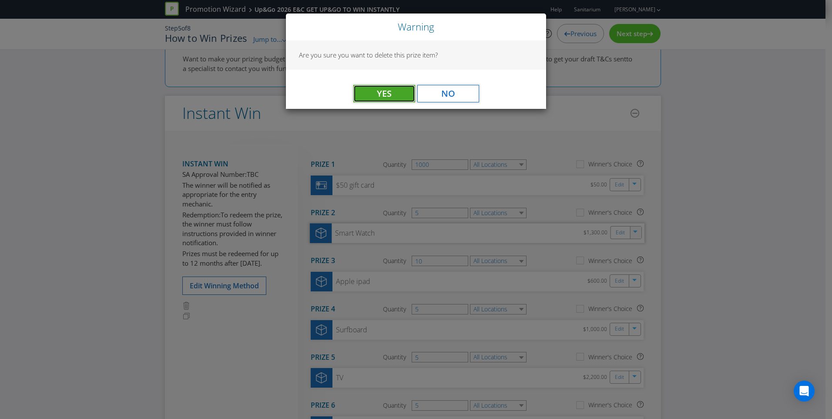
click at [387, 93] on span "Yes" at bounding box center [384, 93] width 15 height 12
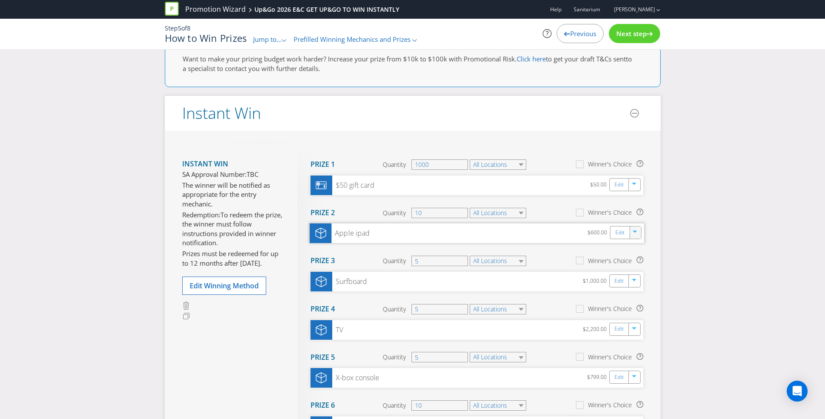
click at [638, 233] on icon "button" at bounding box center [635, 233] width 5 height 5
click at [638, 262] on link "Delete" at bounding box center [629, 262] width 19 height 9
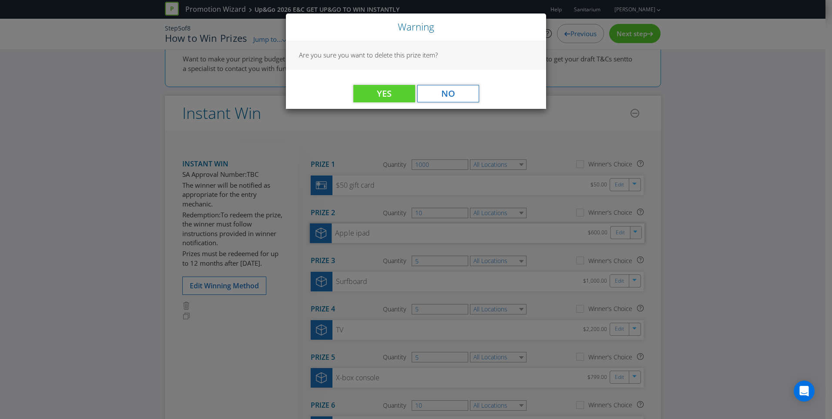
click at [363, 82] on div "Yes No" at bounding box center [416, 89] width 260 height 39
click at [364, 83] on div "Yes No" at bounding box center [416, 89] width 260 height 39
drag, startPoint x: 364, startPoint y: 83, endPoint x: 374, endPoint y: 97, distance: 18.1
click at [374, 97] on button "Yes" at bounding box center [384, 93] width 62 height 17
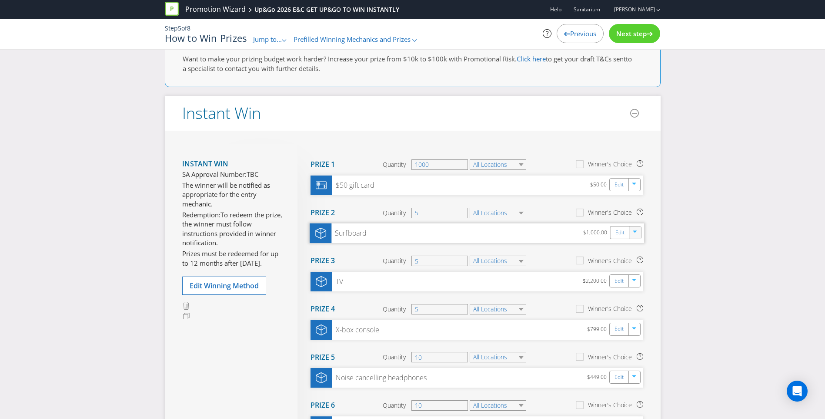
click at [635, 237] on div at bounding box center [636, 232] width 10 height 13
click at [628, 262] on link "Delete" at bounding box center [629, 262] width 19 height 9
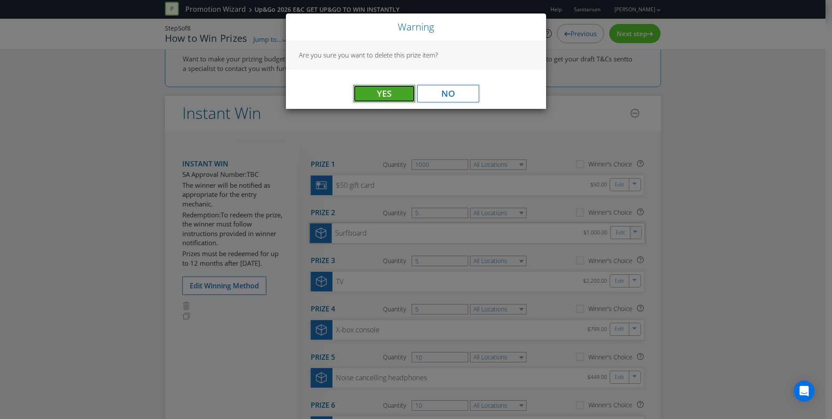
click at [394, 98] on button "Yes" at bounding box center [384, 93] width 62 height 17
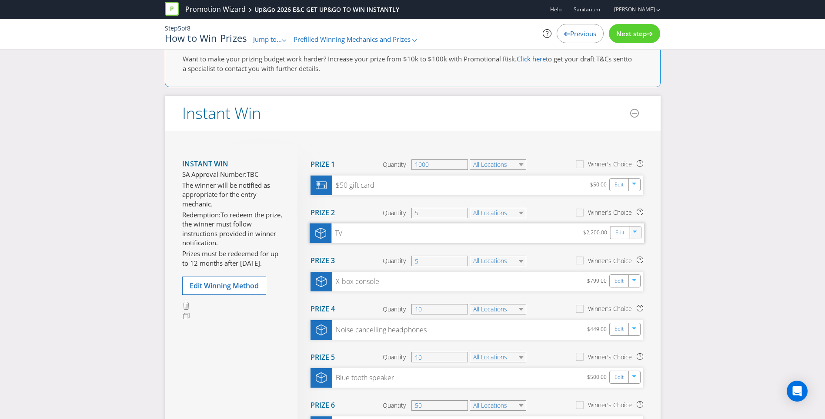
click at [636, 235] on icon "button" at bounding box center [635, 233] width 5 height 5
click at [632, 265] on link "Delete" at bounding box center [629, 262] width 19 height 9
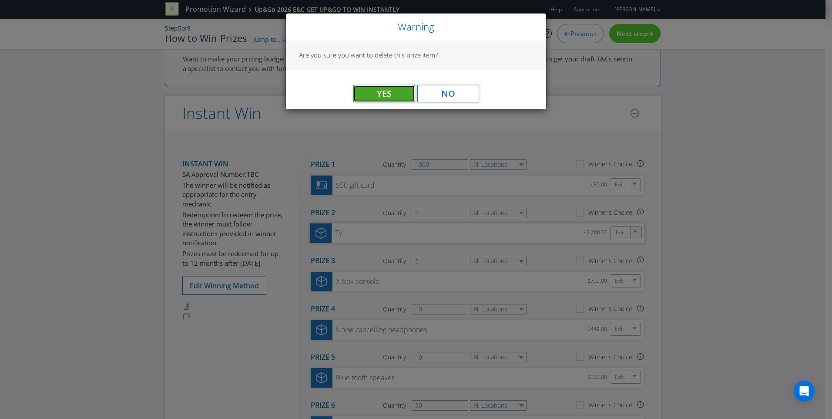
click at [396, 95] on button "Yes" at bounding box center [384, 93] width 62 height 17
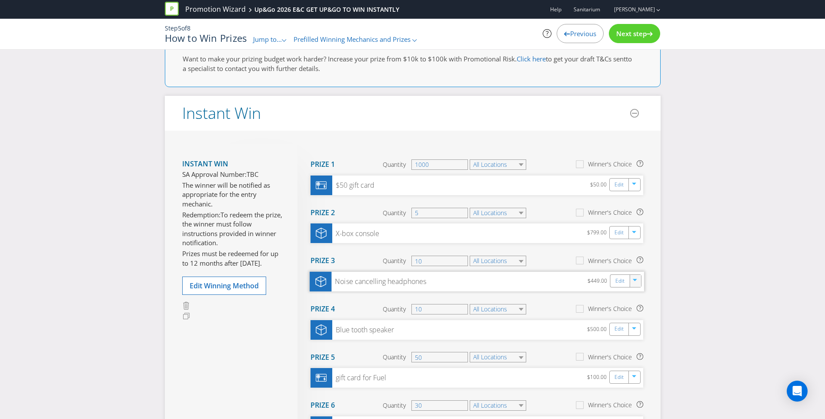
click at [636, 278] on div "button" at bounding box center [635, 279] width 9 height 9
click at [631, 311] on link "Delete" at bounding box center [629, 311] width 19 height 9
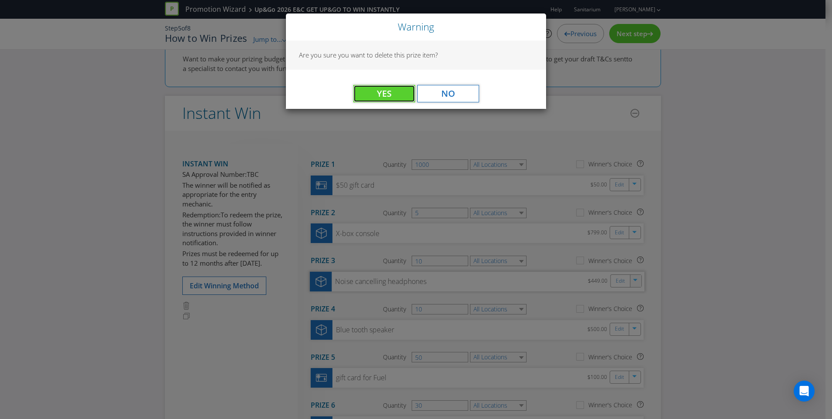
click at [362, 96] on button "Yes" at bounding box center [384, 93] width 62 height 17
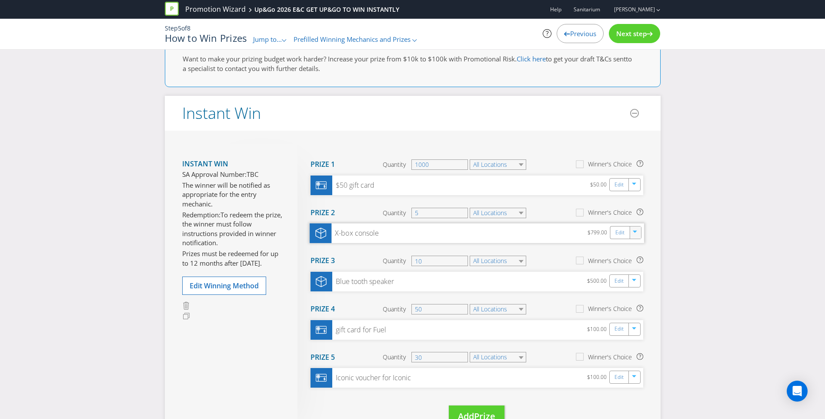
click at [633, 232] on icon "button" at bounding box center [635, 233] width 5 height 5
click at [624, 264] on link "Delete" at bounding box center [629, 262] width 19 height 9
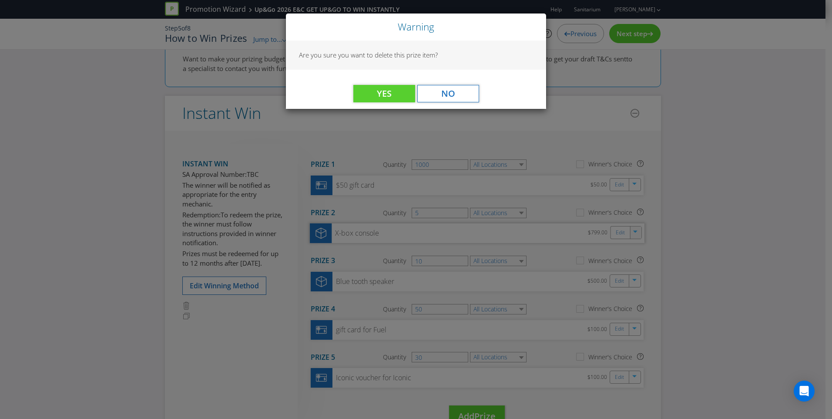
click at [379, 76] on div "Yes No" at bounding box center [416, 89] width 260 height 39
click at [385, 87] on button "Yes" at bounding box center [384, 93] width 62 height 17
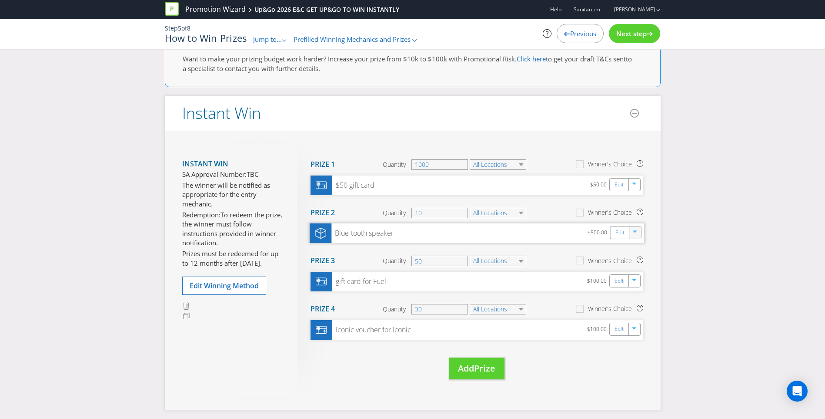
click at [634, 233] on icon "button" at bounding box center [635, 233] width 5 height 5
click at [629, 262] on link "Delete" at bounding box center [629, 262] width 19 height 9
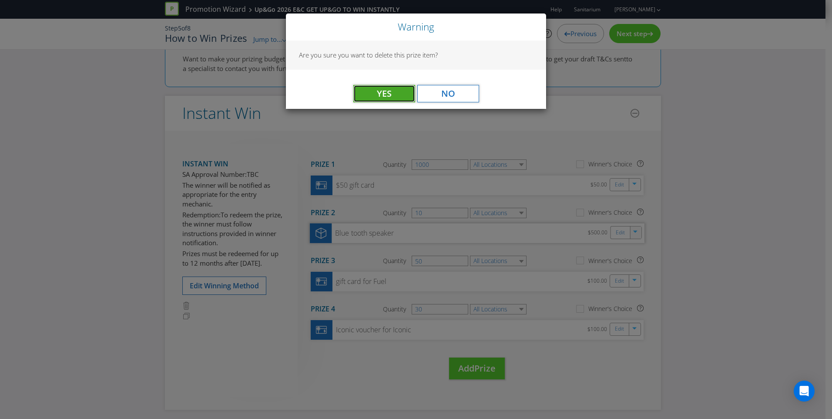
click at [397, 96] on button "Yes" at bounding box center [384, 93] width 62 height 17
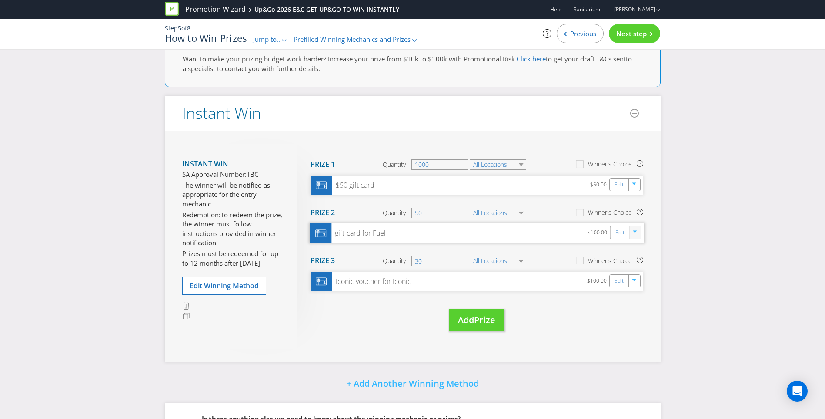
click at [634, 231] on icon "button" at bounding box center [635, 232] width 4 height 2
click at [633, 263] on link "Delete" at bounding box center [629, 262] width 19 height 9
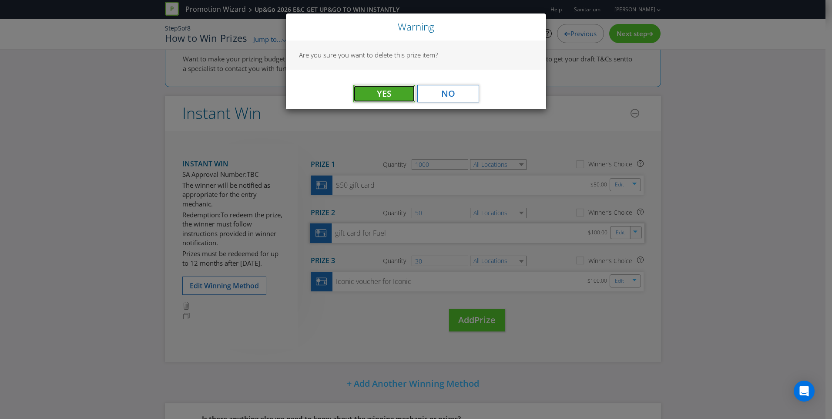
click at [395, 93] on button "Yes" at bounding box center [384, 93] width 62 height 17
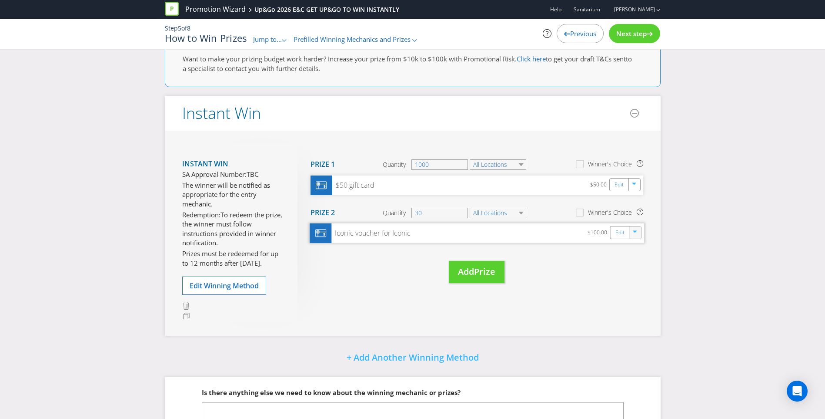
click at [635, 229] on div "button" at bounding box center [635, 231] width 9 height 9
click at [634, 265] on link "Delete" at bounding box center [629, 262] width 19 height 9
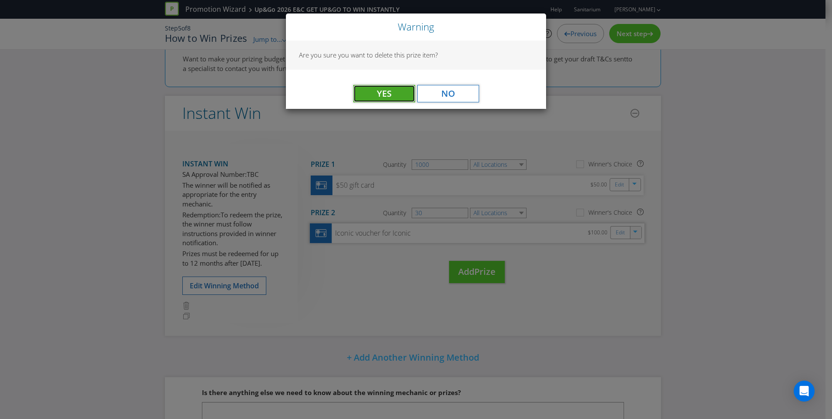
click at [393, 91] on button "Yes" at bounding box center [384, 93] width 62 height 17
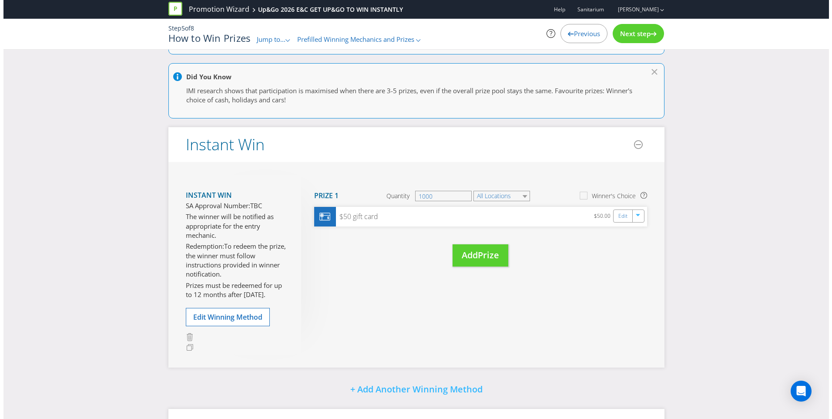
scroll to position [29, 0]
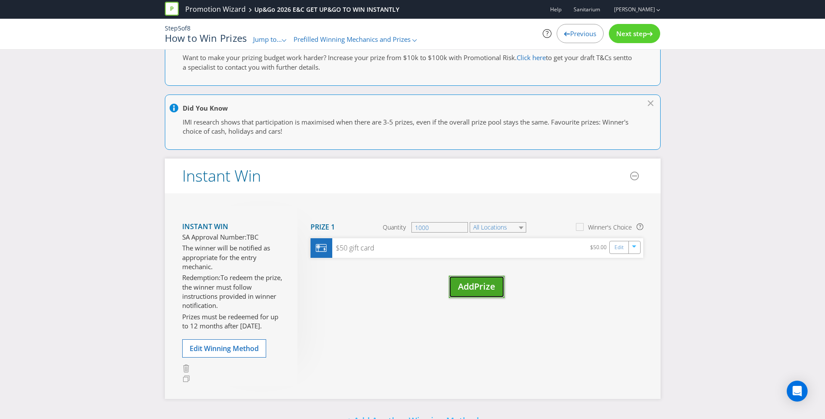
click at [474, 290] on span "Add" at bounding box center [466, 286] width 16 height 12
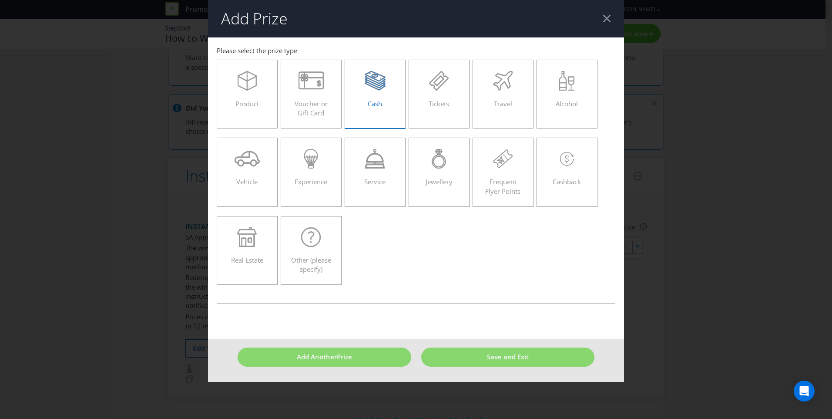
click at [363, 98] on div "Cash" at bounding box center [375, 90] width 43 height 39
click at [0, 0] on input "Cash" at bounding box center [0, 0] width 0 height 0
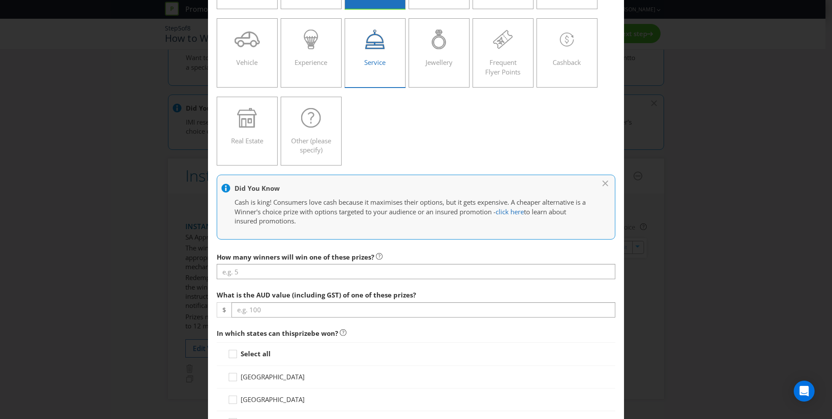
scroll to position [131, 0]
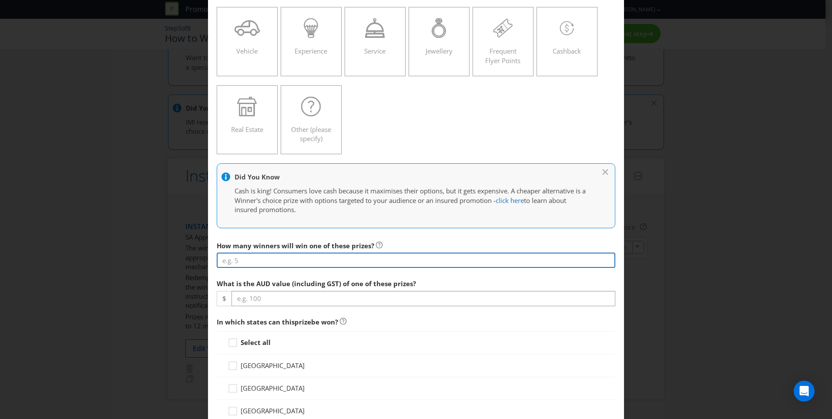
click at [337, 262] on input "number" at bounding box center [416, 259] width 399 height 15
type input "5"
type input "652"
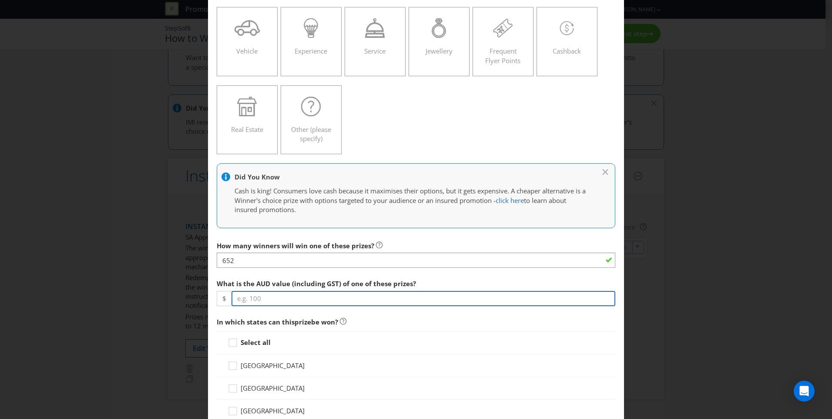
click at [252, 301] on input "number" at bounding box center [423, 298] width 384 height 15
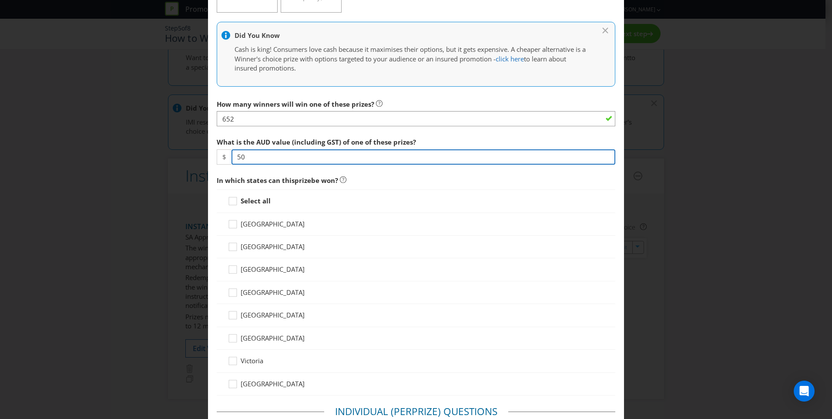
scroll to position [305, 0]
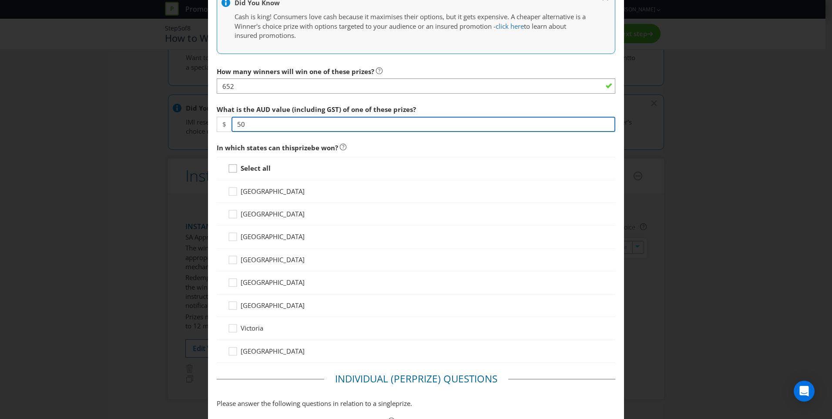
type input "50"
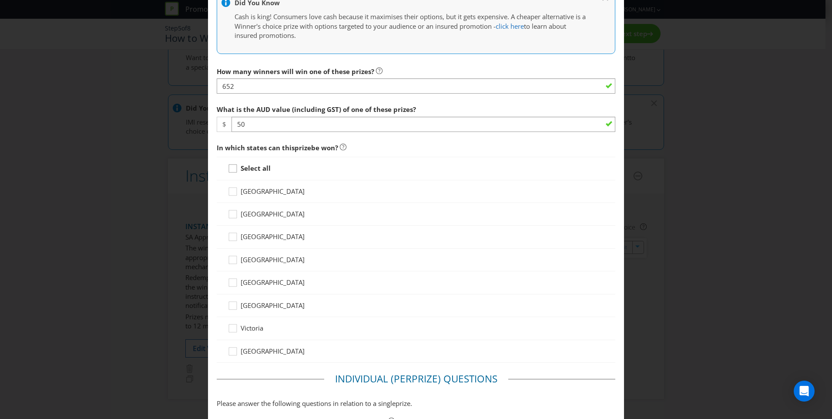
click at [235, 164] on icon at bounding box center [234, 170] width 13 height 13
click at [0, 0] on input "Select all" at bounding box center [0, 0] width 0 height 0
click at [231, 167] on icon at bounding box center [233, 168] width 4 height 3
click at [0, 0] on input "Select all" at bounding box center [0, 0] width 0 height 0
click at [231, 166] on div at bounding box center [233, 165] width 4 height 4
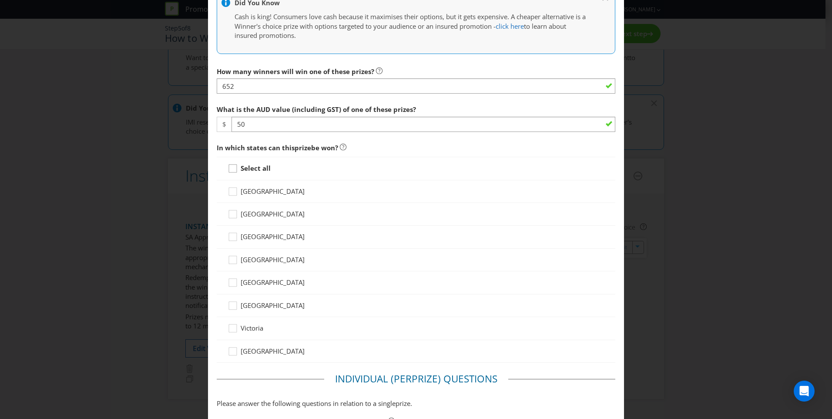
click at [0, 0] on input "Select all" at bounding box center [0, 0] width 0 height 0
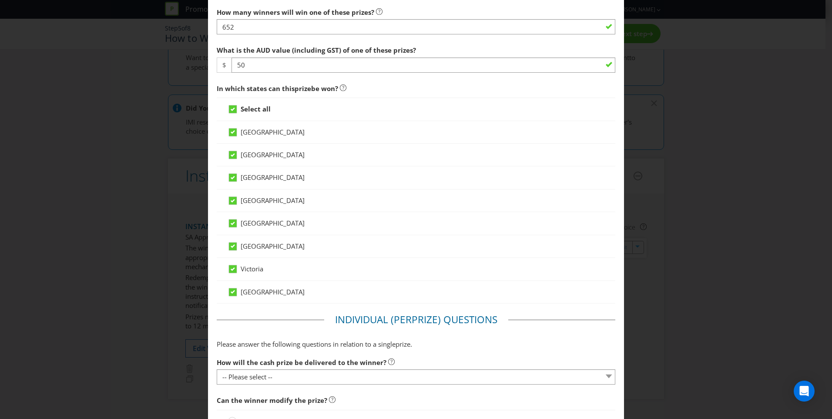
scroll to position [474, 0]
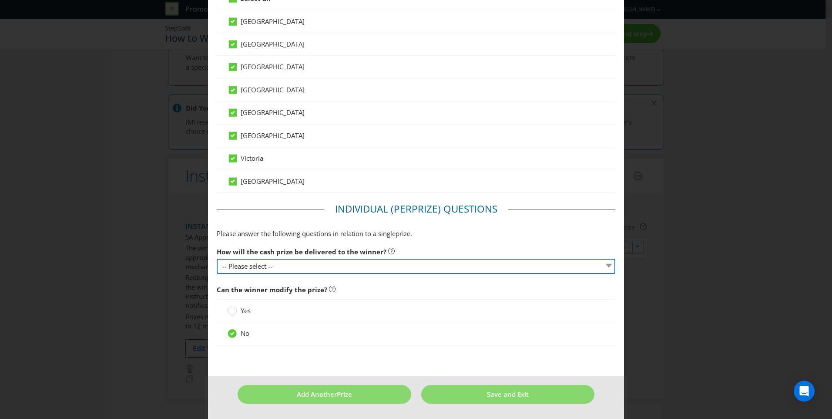
click at [351, 262] on select "-- Please select -- Cash Direct deposit to winner's bank account Cheque Credit …" at bounding box center [416, 265] width 399 height 15
select select "DIRECT_DEPOSIT"
click at [217, 258] on select "-- Please select -- Cash Direct deposit to winner's bank account Cheque Credit …" at bounding box center [416, 265] width 399 height 15
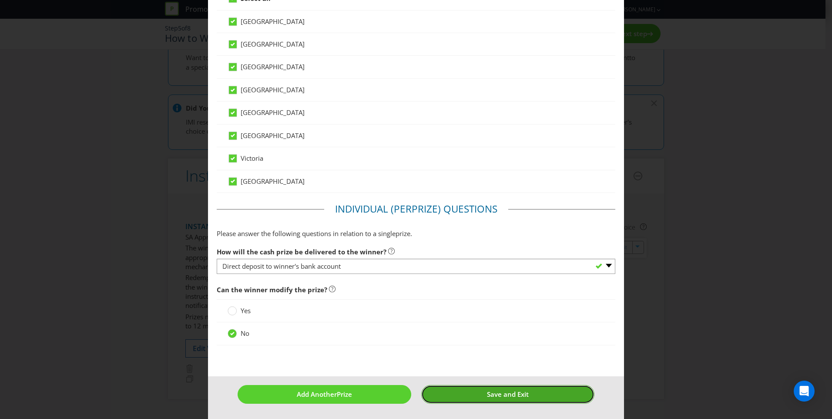
click at [487, 393] on span "Save and Exit" at bounding box center [508, 393] width 42 height 9
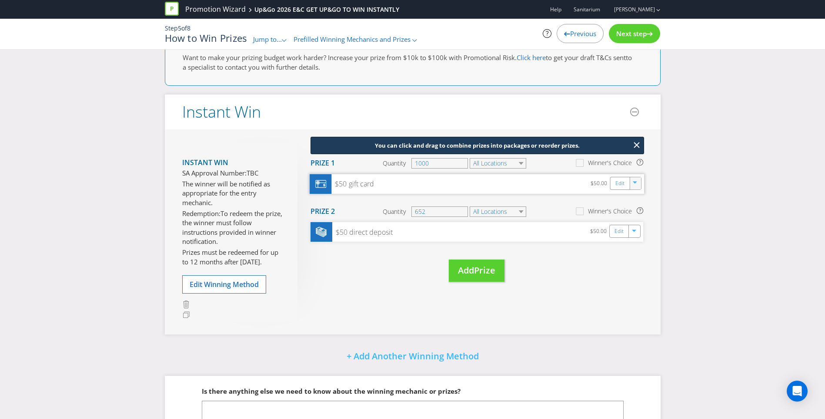
click at [635, 185] on icon "button" at bounding box center [635, 183] width 5 height 5
click at [636, 211] on link "Delete" at bounding box center [629, 213] width 19 height 9
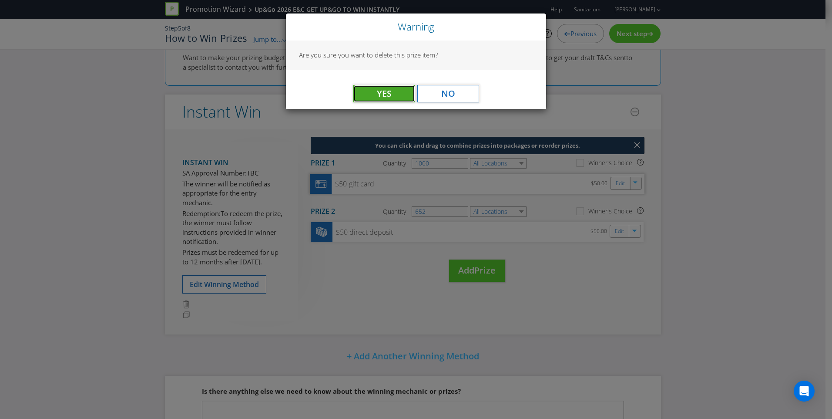
click at [381, 92] on span "Yes" at bounding box center [384, 93] width 15 height 12
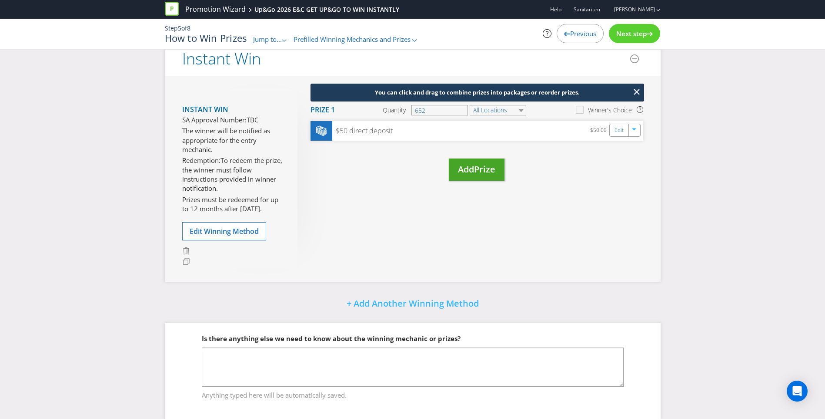
scroll to position [159, 0]
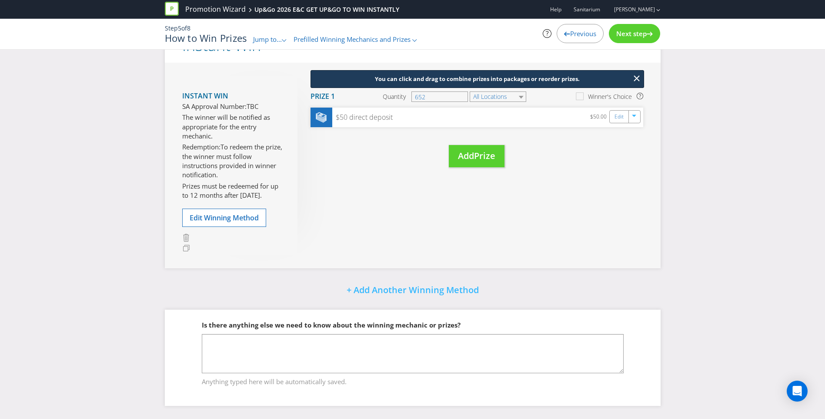
click at [631, 34] on span "Next step" at bounding box center [632, 33] width 30 height 9
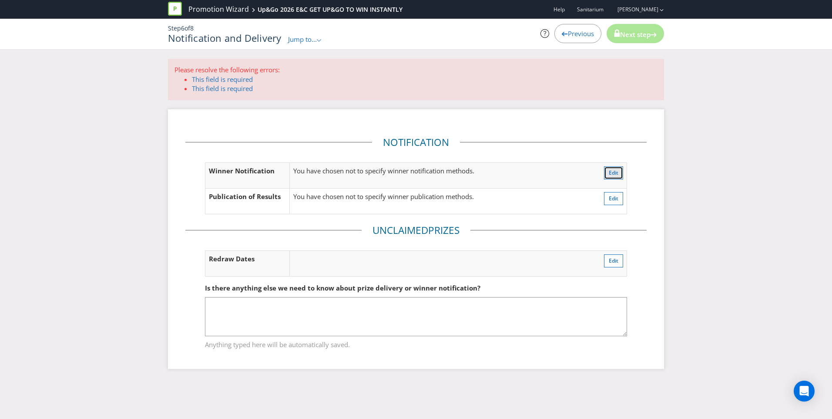
click at [606, 175] on button "Edit" at bounding box center [613, 172] width 19 height 13
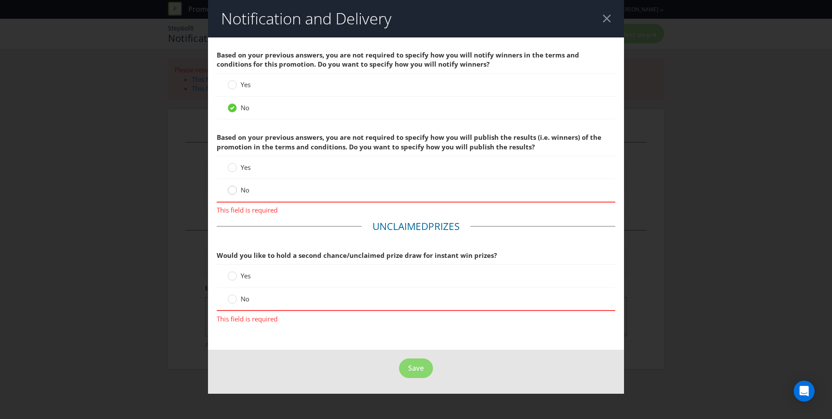
click at [234, 187] on div at bounding box center [232, 187] width 4 height 4
click at [0, 0] on input "No" at bounding box center [0, 0] width 0 height 0
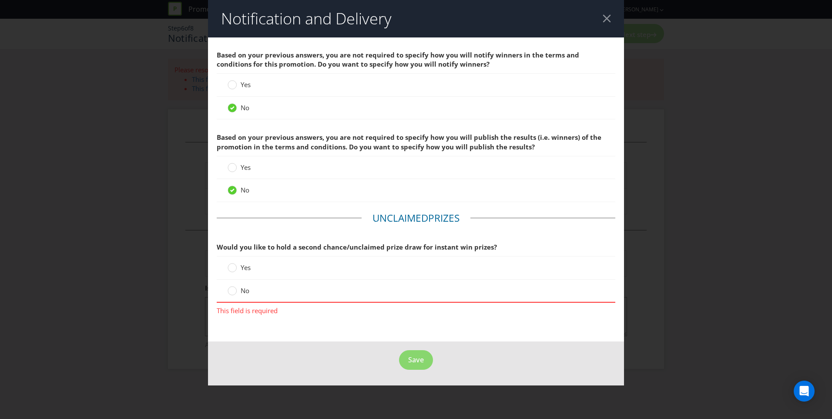
click at [230, 283] on div "No" at bounding box center [416, 290] width 399 height 23
click at [229, 290] on circle at bounding box center [232, 290] width 9 height 9
click at [0, 0] on input "No" at bounding box center [0, 0] width 0 height 0
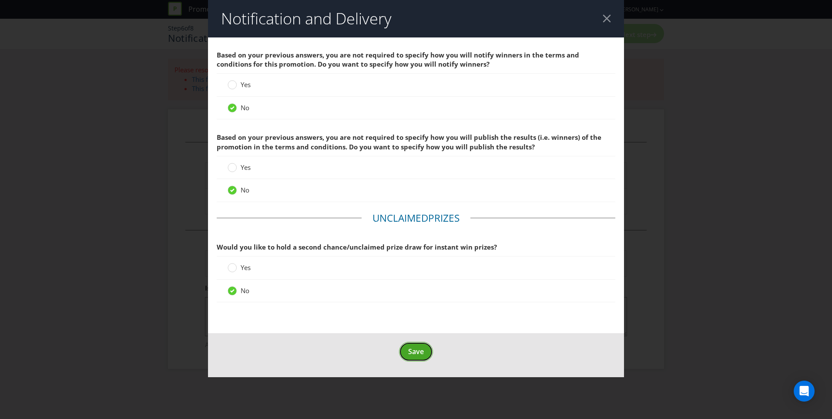
click at [426, 349] on button "Save" at bounding box center [416, 352] width 34 height 20
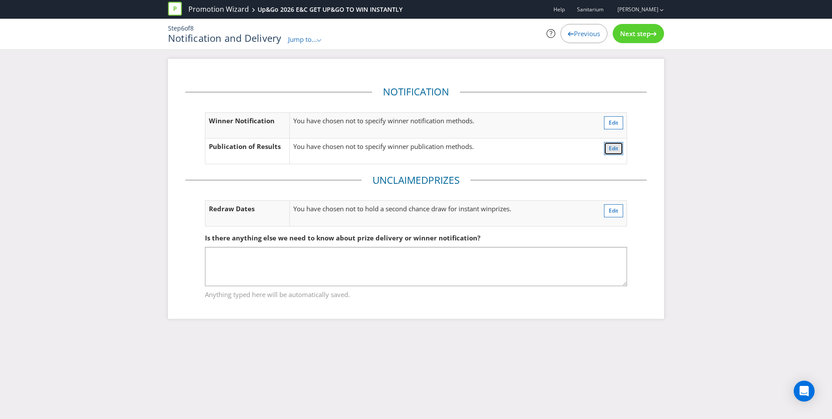
click at [610, 148] on span "Edit" at bounding box center [614, 147] width 10 height 7
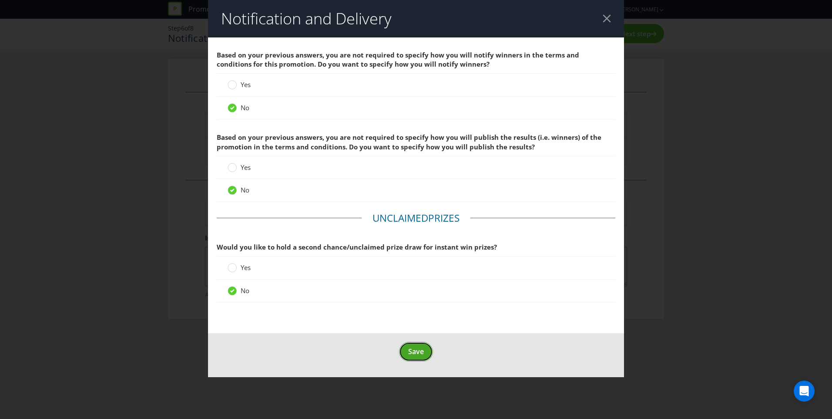
click at [412, 354] on span "Save" at bounding box center [416, 351] width 16 height 10
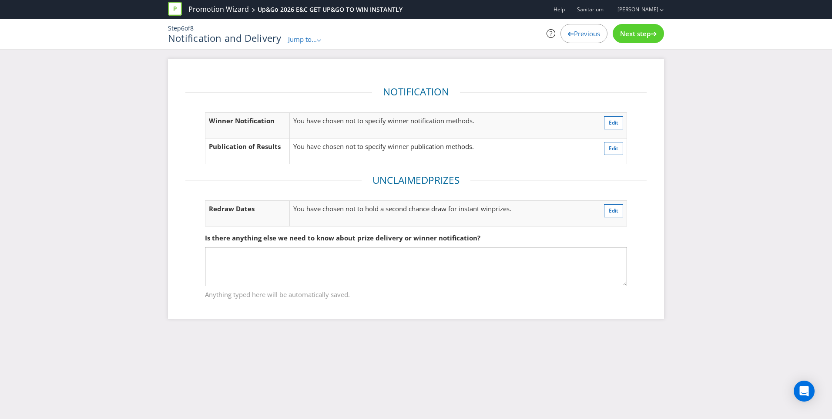
click at [631, 29] on div "Next step" at bounding box center [638, 33] width 51 height 19
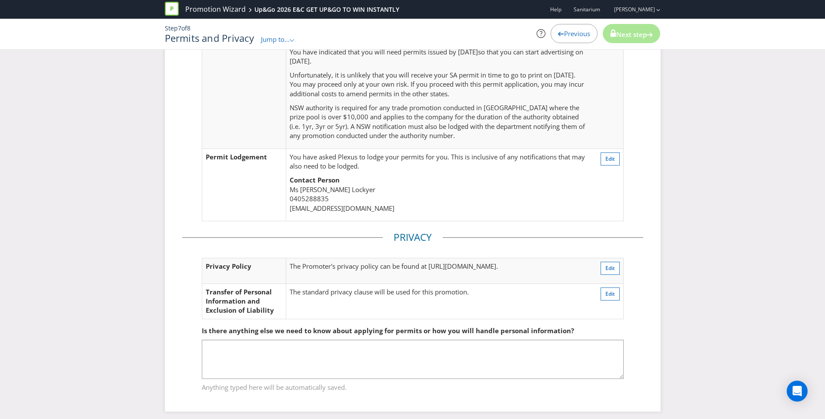
scroll to position [243, 0]
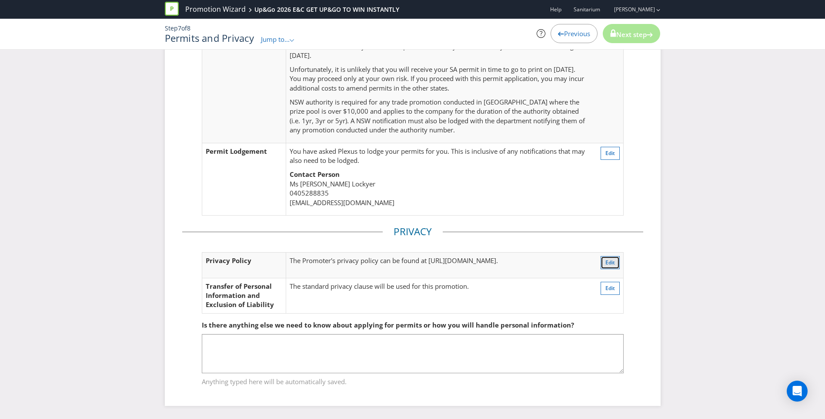
click at [608, 258] on span "Edit" at bounding box center [611, 261] width 10 height 7
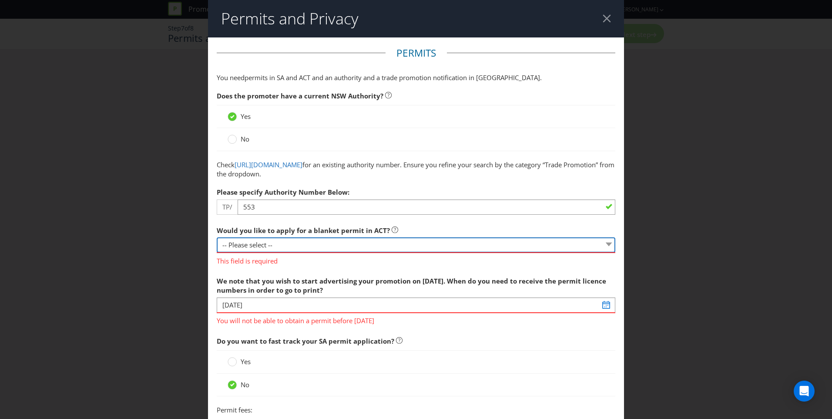
click at [291, 243] on select "-- Please select -- Yes, please apply for a new blanket permit No, this promoti…" at bounding box center [416, 244] width 399 height 15
select select "NO_NONE"
click at [217, 237] on select "-- Please select -- Yes, please apply for a new blanket permit No, this promoti…" at bounding box center [416, 244] width 399 height 15
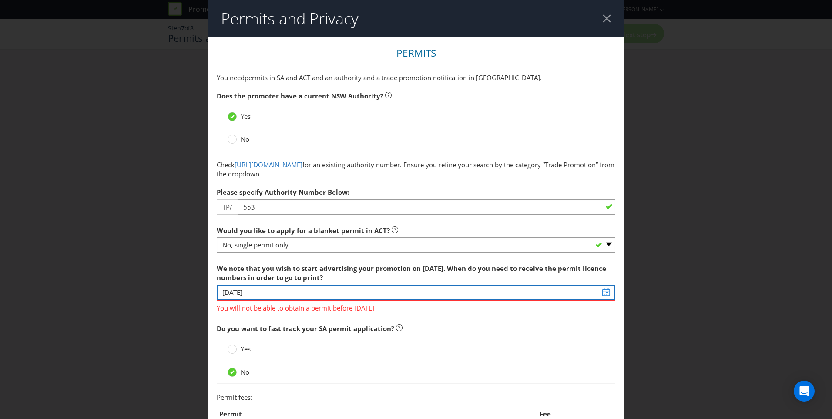
click at [276, 291] on input "[DATE]" at bounding box center [416, 292] width 399 height 15
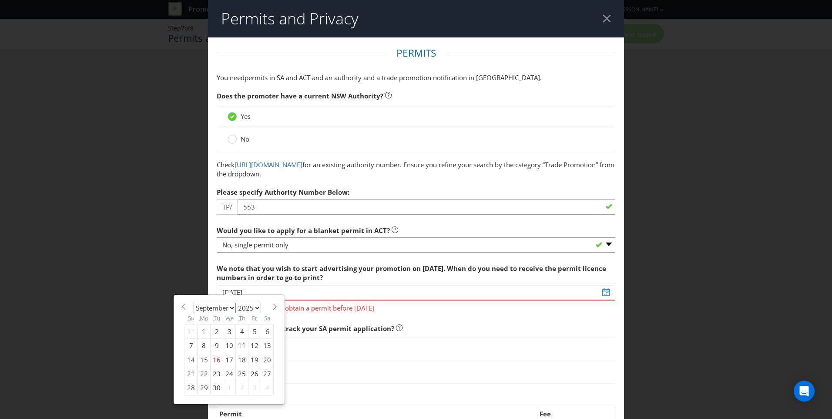
click at [214, 388] on div "30" at bounding box center [217, 388] width 13 height 14
type input "[DATE]"
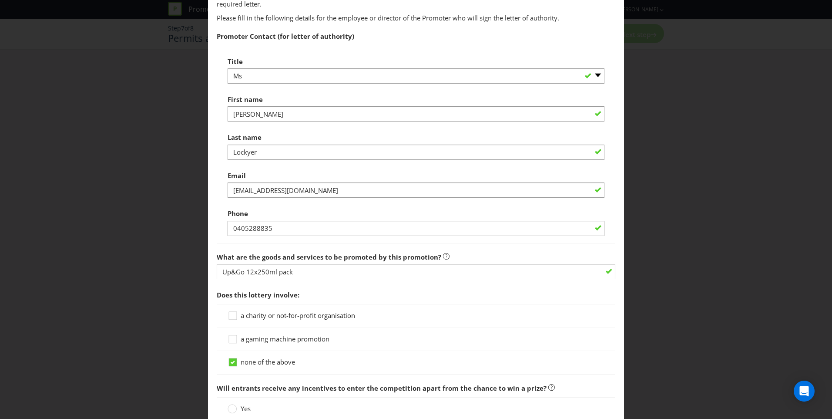
scroll to position [609, 0]
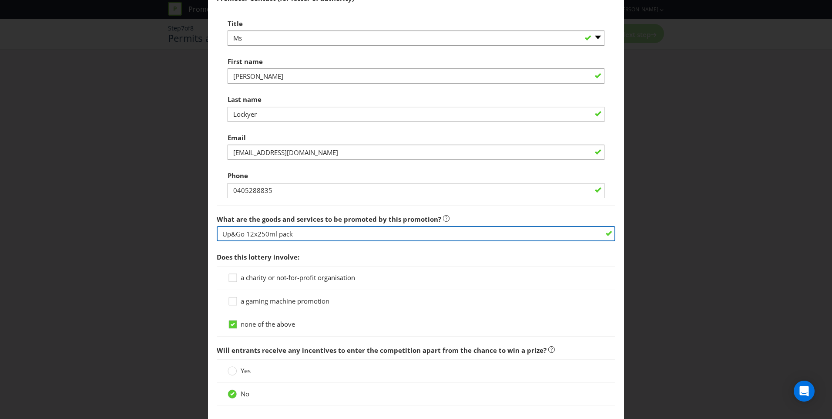
drag, startPoint x: 299, startPoint y: 232, endPoint x: 245, endPoint y: 230, distance: 54.0
click at [245, 230] on input "Up&Go 12x250ml pack" at bounding box center [416, 233] width 399 height 15
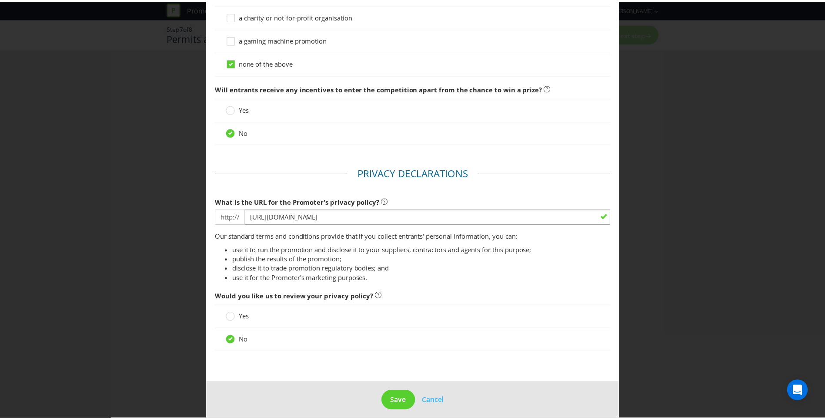
scroll to position [878, 0]
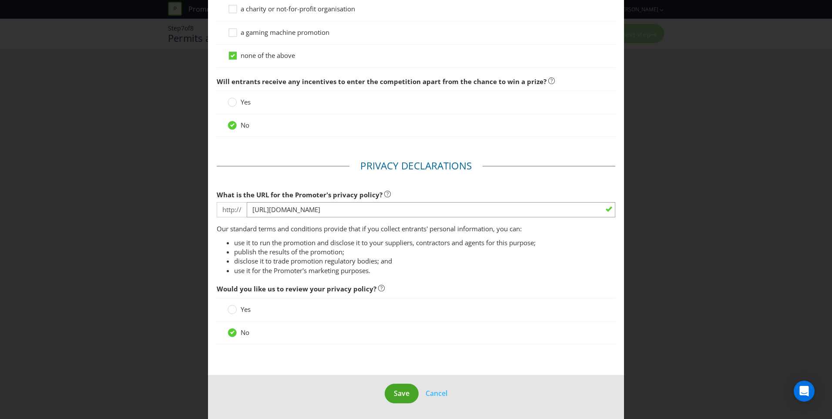
type input "Up&Go 500ml and 350ml"
click at [405, 390] on span "Save" at bounding box center [402, 393] width 16 height 10
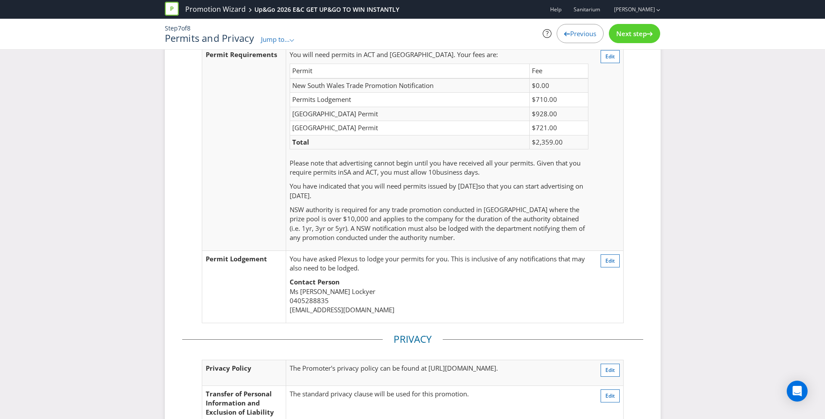
scroll to position [161, 0]
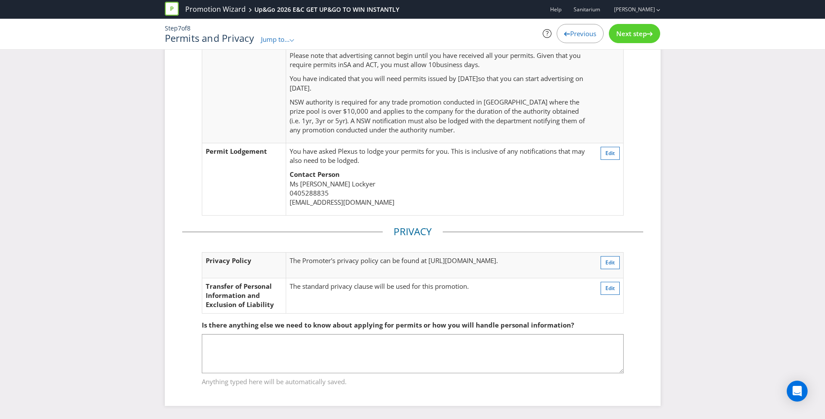
click at [637, 37] on span "Next step" at bounding box center [632, 33] width 30 height 9
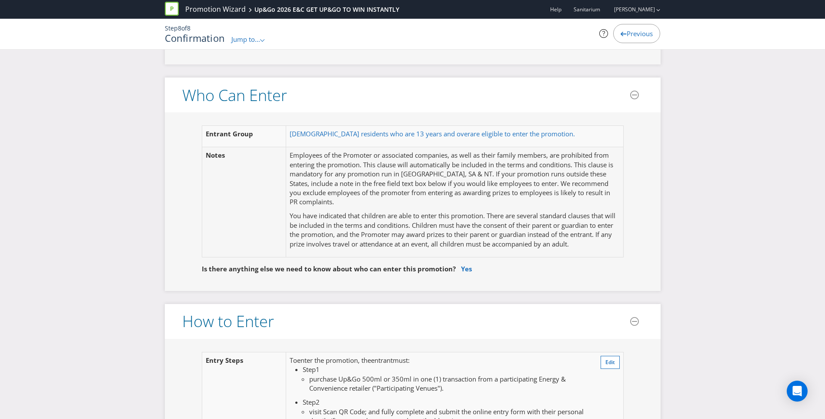
scroll to position [522, 0]
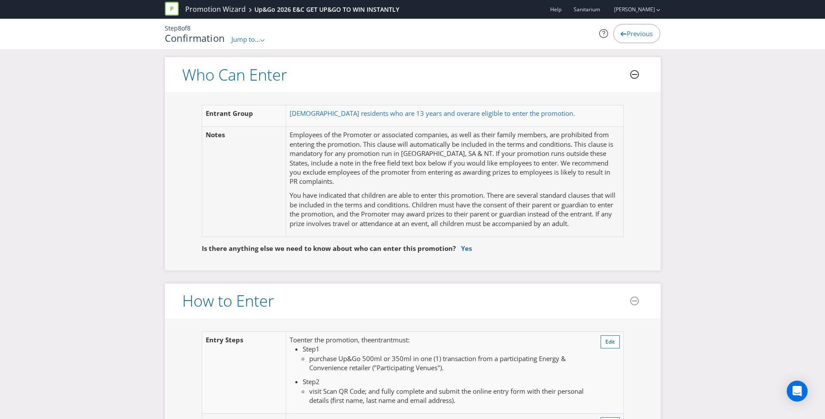
click at [634, 76] on icon at bounding box center [635, 74] width 9 height 9
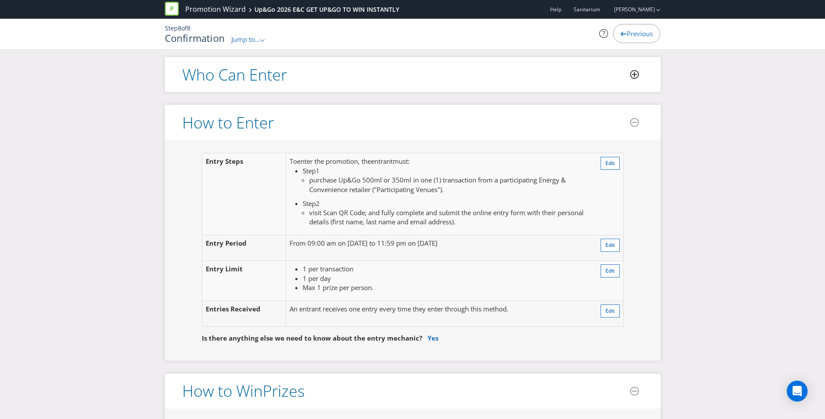
click at [634, 76] on icon at bounding box center [635, 74] width 9 height 9
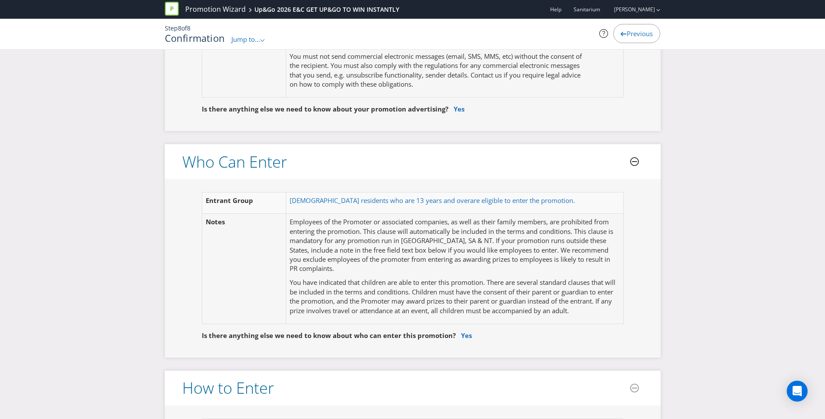
scroll to position [261, 0]
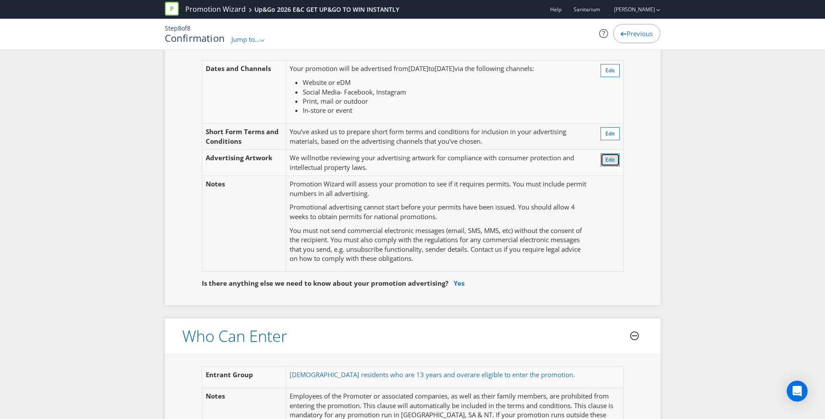
click at [607, 155] on button "Edit" at bounding box center [610, 159] width 19 height 13
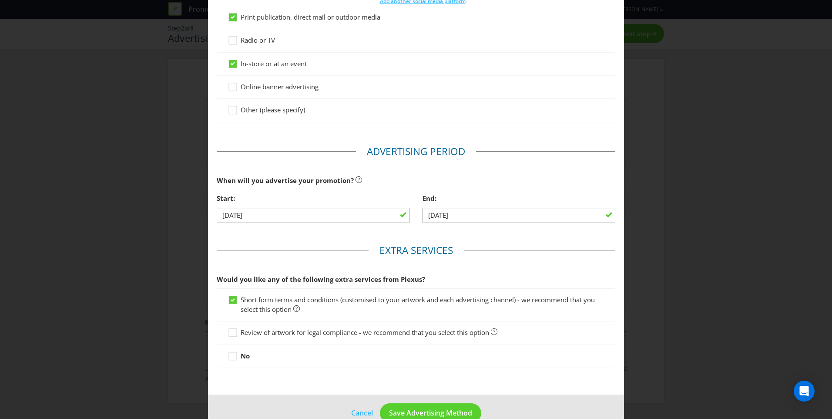
scroll to position [237, 0]
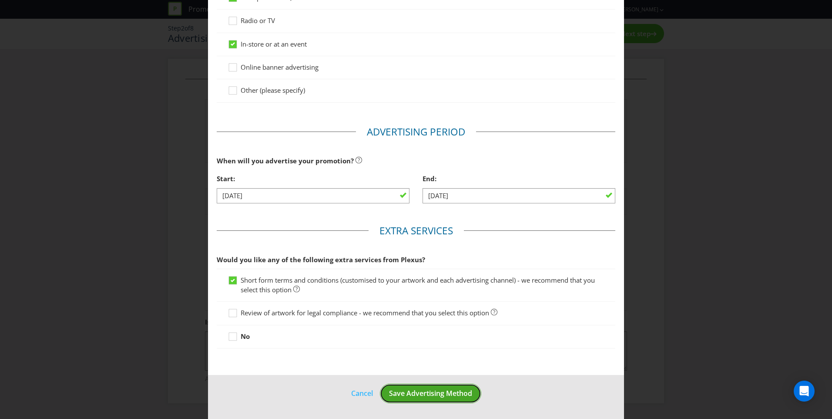
click at [440, 396] on span "Save Advertising Method" at bounding box center [430, 393] width 83 height 10
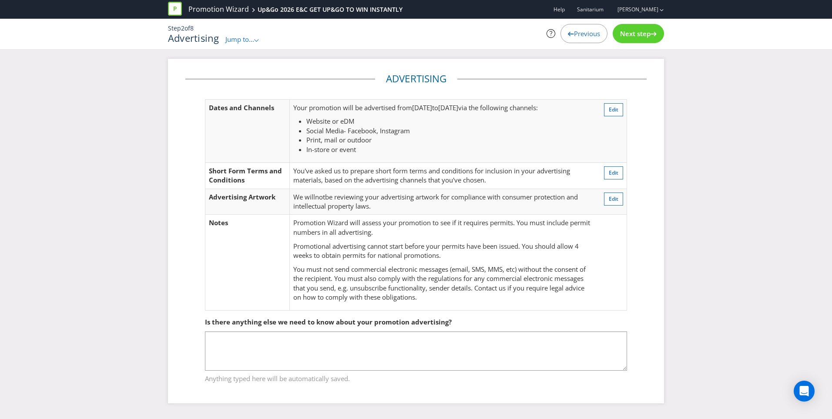
click at [634, 29] on span "Next step" at bounding box center [635, 33] width 30 height 9
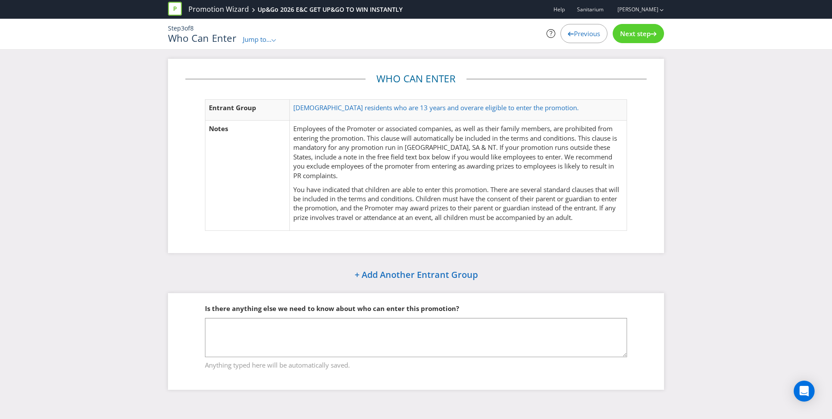
drag, startPoint x: 528, startPoint y: 112, endPoint x: 576, endPoint y: 34, distance: 92.0
click at [576, 34] on span "Previous" at bounding box center [587, 33] width 26 height 9
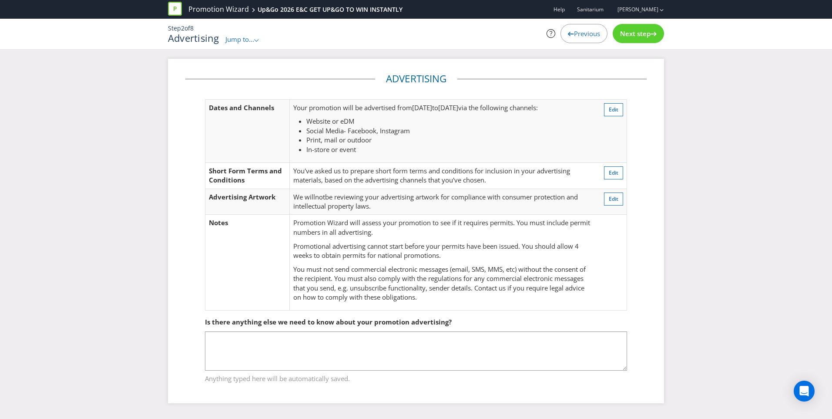
click at [584, 34] on span "Previous" at bounding box center [587, 33] width 26 height 9
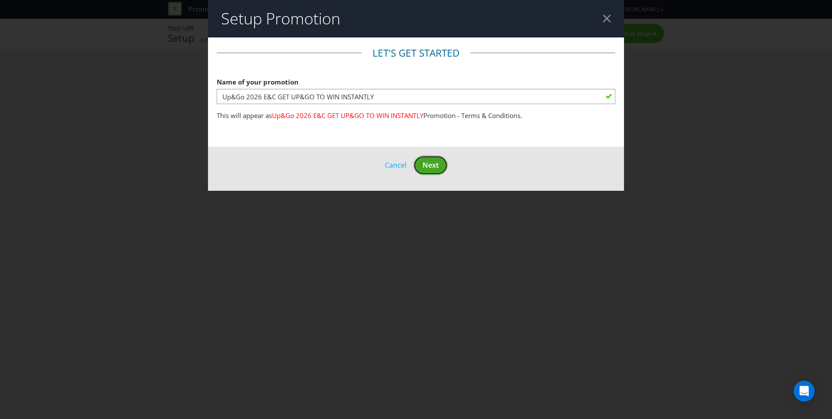
click at [436, 160] on span "Next" at bounding box center [431, 165] width 16 height 10
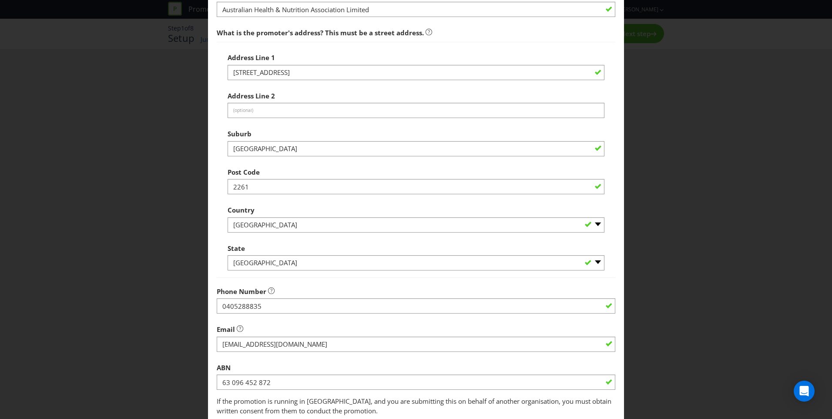
scroll to position [149, 0]
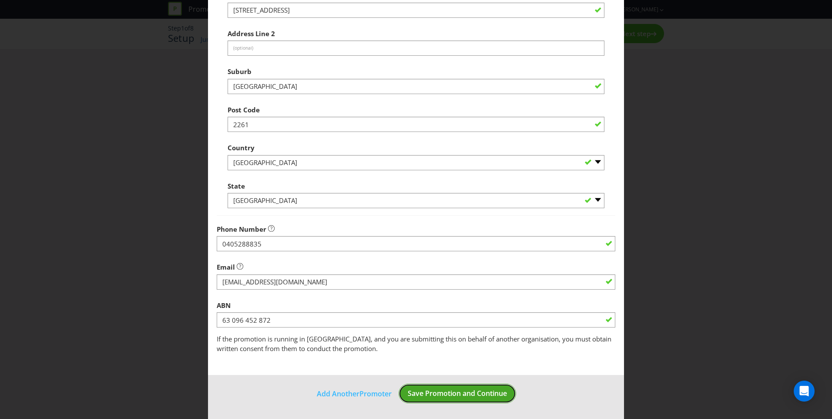
click at [487, 387] on button "Save Promotion and Continue" at bounding box center [457, 393] width 117 height 20
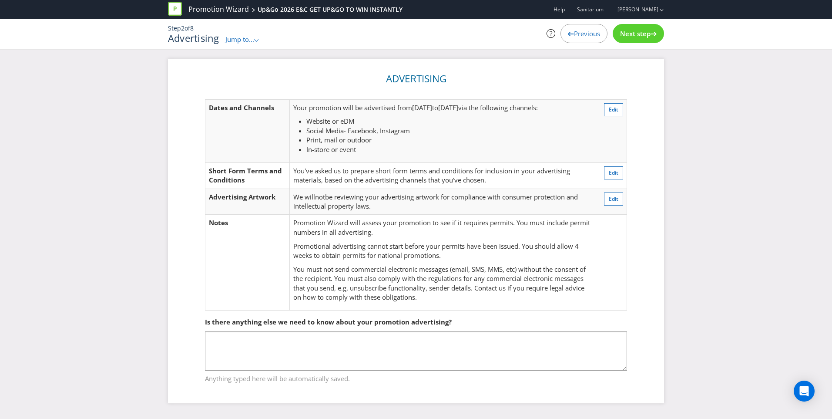
click at [632, 37] on span "Next step" at bounding box center [635, 33] width 30 height 9
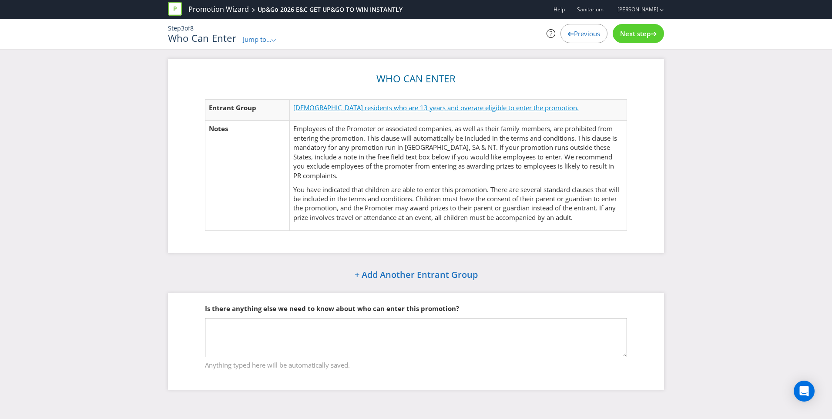
click at [474, 109] on span "are eligible to enter the promotion." at bounding box center [526, 107] width 105 height 9
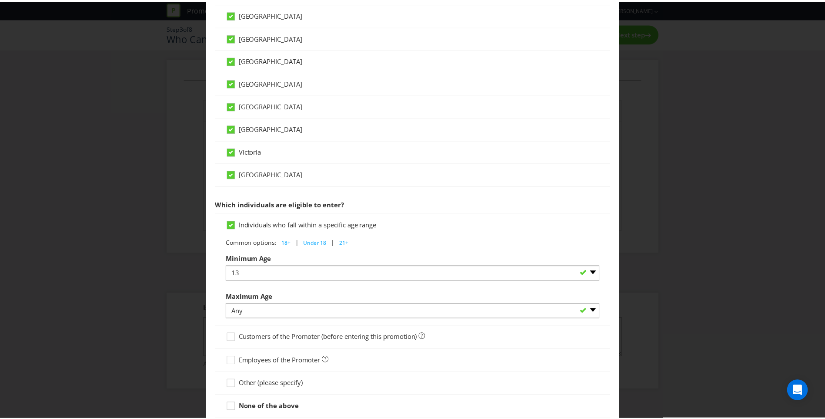
scroll to position [325, 0]
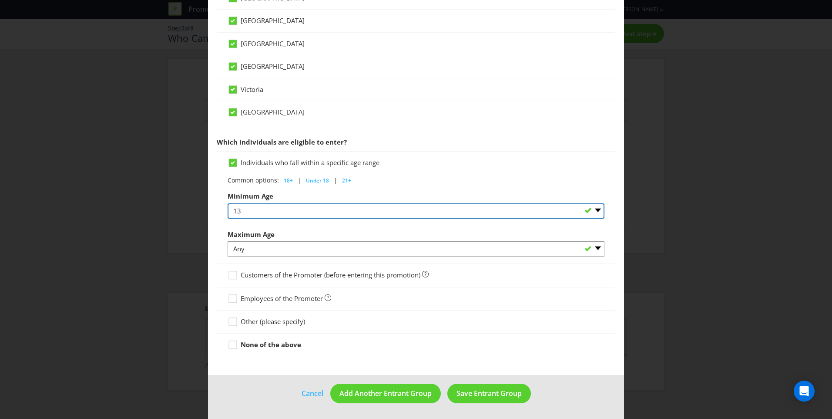
click at [245, 216] on select "Any 1 2 3 4 5 6 7 8 9 10 11 12 13 14 15 16 17 18 19 20 21 22 23 24 25 26 27 28 …" at bounding box center [416, 210] width 377 height 15
click at [248, 213] on select "Any 1 2 3 4 5 6 7 8 9 10 11 12 13 14 15 16 17 18 19 20 21 22 23 24 25 26 27 28 …" at bounding box center [416, 210] width 377 height 15
select select "15"
click at [228, 203] on select "Any 1 2 3 4 5 6 7 8 9 10 11 12 13 14 15 16 17 18 19 20 21 22 23 24 25 26 27 28 …" at bounding box center [416, 210] width 377 height 15
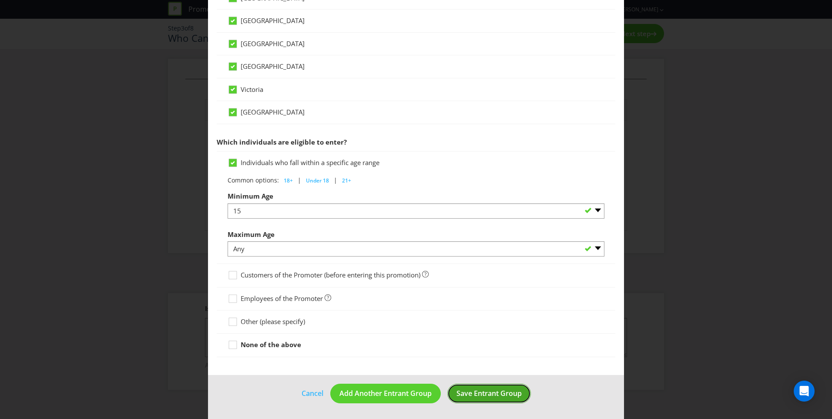
click at [484, 393] on span "Save Entrant Group" at bounding box center [488, 393] width 65 height 10
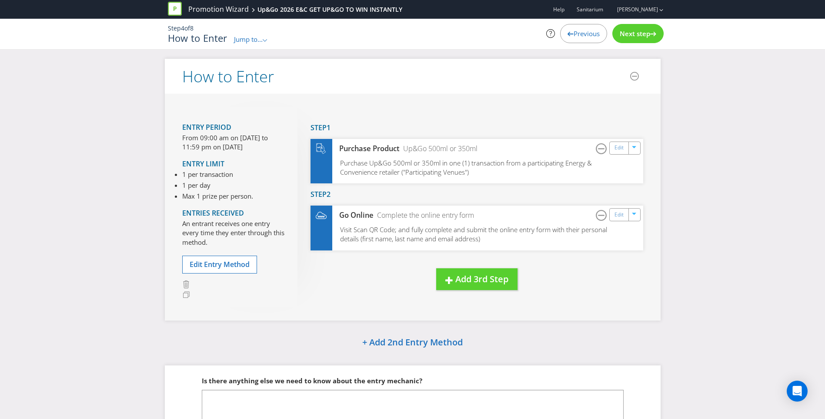
click at [637, 30] on span "Next step" at bounding box center [635, 33] width 30 height 9
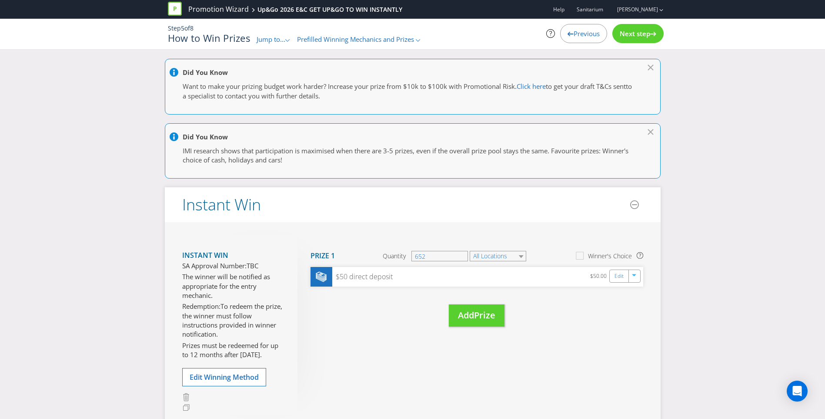
click at [637, 30] on span "Next step" at bounding box center [635, 33] width 30 height 9
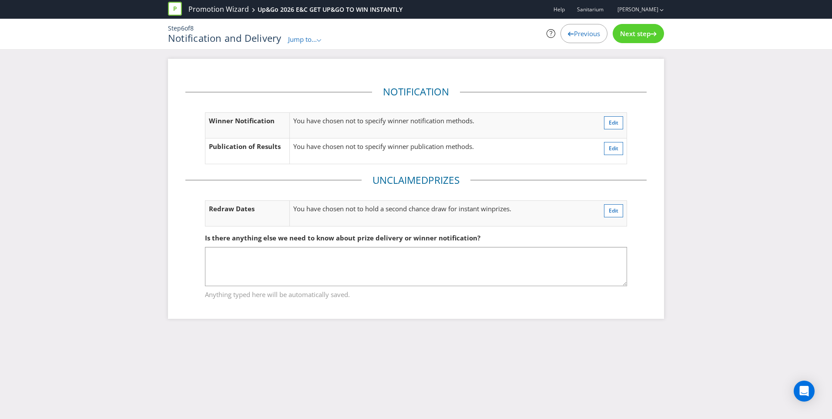
drag, startPoint x: 637, startPoint y: 30, endPoint x: 628, endPoint y: 31, distance: 9.1
click at [628, 31] on span "Next step" at bounding box center [635, 33] width 30 height 9
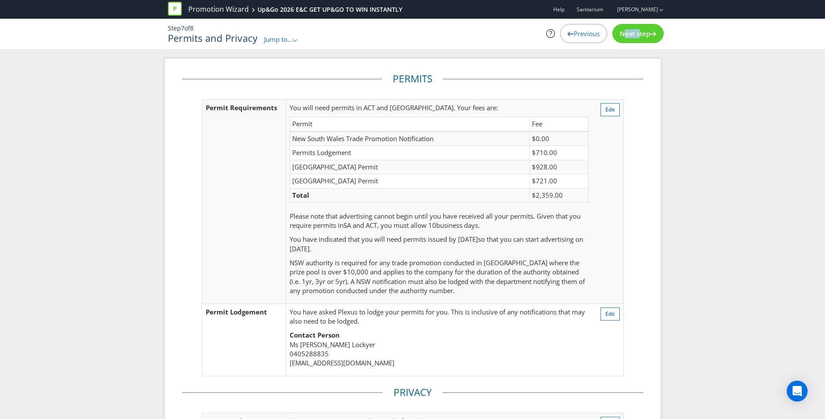
click at [628, 31] on span "Next step" at bounding box center [635, 33] width 30 height 9
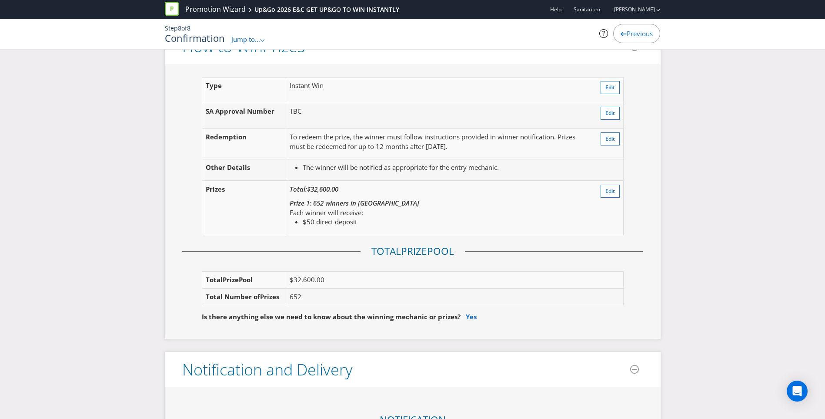
scroll to position [1088, 0]
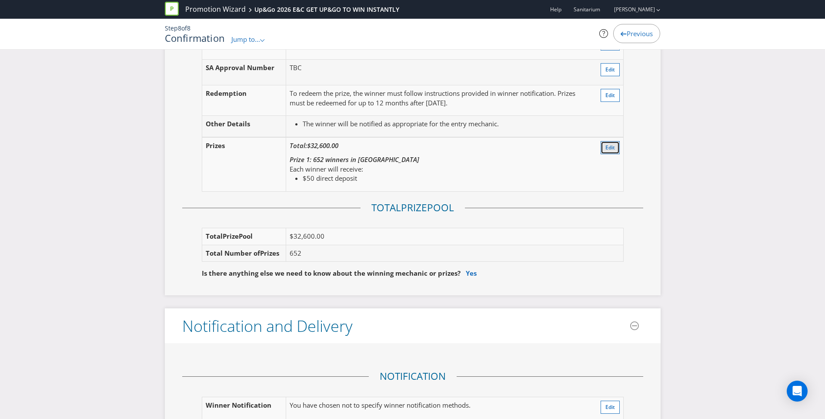
click at [610, 144] on span "Edit" at bounding box center [611, 147] width 10 height 7
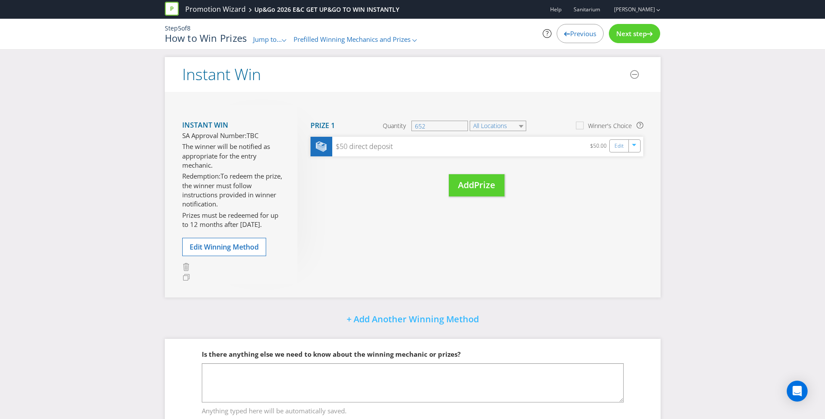
scroll to position [116, 0]
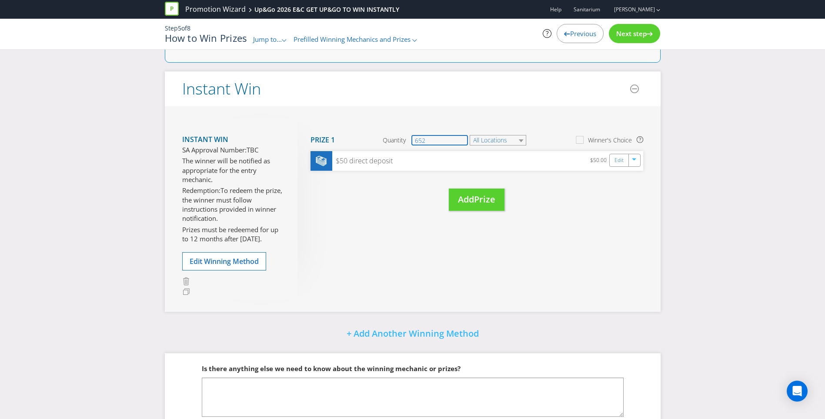
click at [429, 136] on input "652" at bounding box center [440, 140] width 57 height 10
click at [430, 135] on input "951" at bounding box center [440, 140] width 57 height 10
type input "952"
click at [480, 195] on span "Prize" at bounding box center [484, 199] width 21 height 12
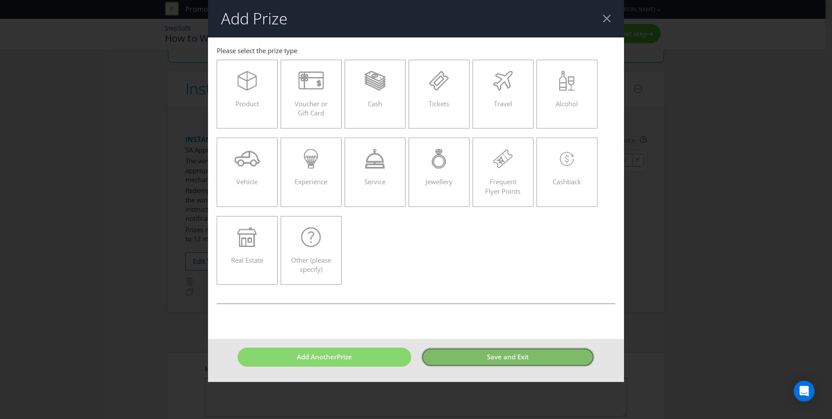
click at [513, 363] on button "Save and Exit" at bounding box center [508, 356] width 174 height 19
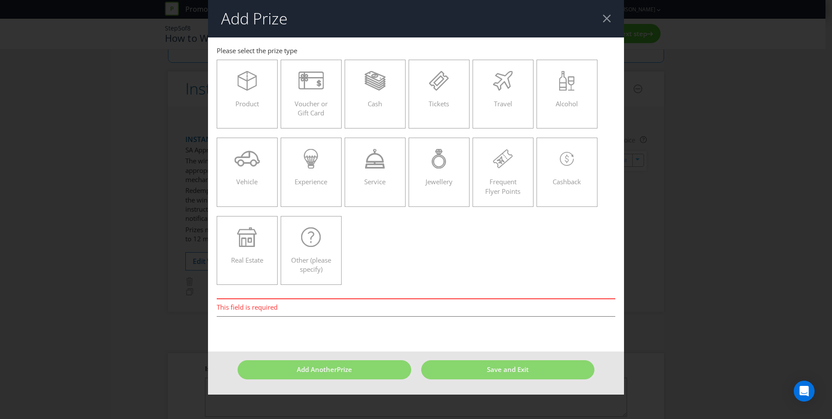
click at [613, 16] on header "Add Prize" at bounding box center [416, 18] width 416 height 37
click at [607, 16] on div at bounding box center [607, 18] width 8 height 8
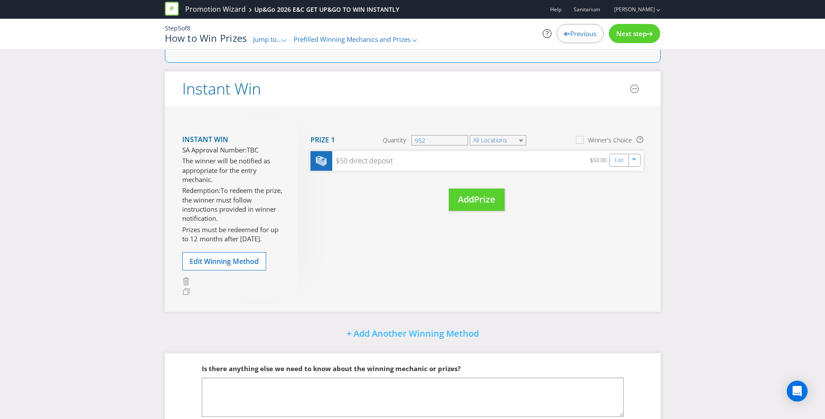
click at [555, 216] on div "Move Here Drag here to move prize Prize 1 Quantity 952 All Locations Winner's C…" at bounding box center [471, 173] width 346 height 109
click at [633, 32] on span "Next step" at bounding box center [632, 33] width 30 height 9
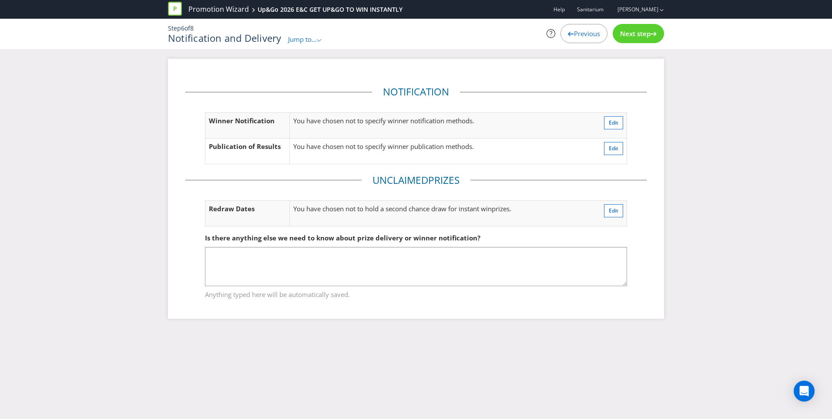
click at [633, 32] on span "Next step" at bounding box center [635, 33] width 30 height 9
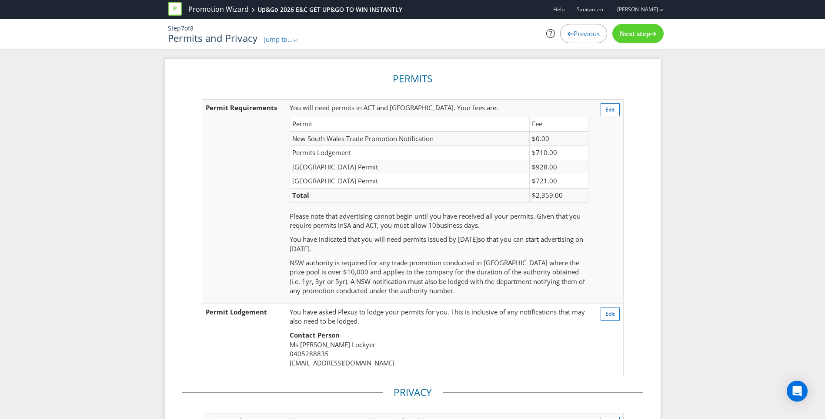
click at [633, 32] on span "Next step" at bounding box center [635, 33] width 30 height 9
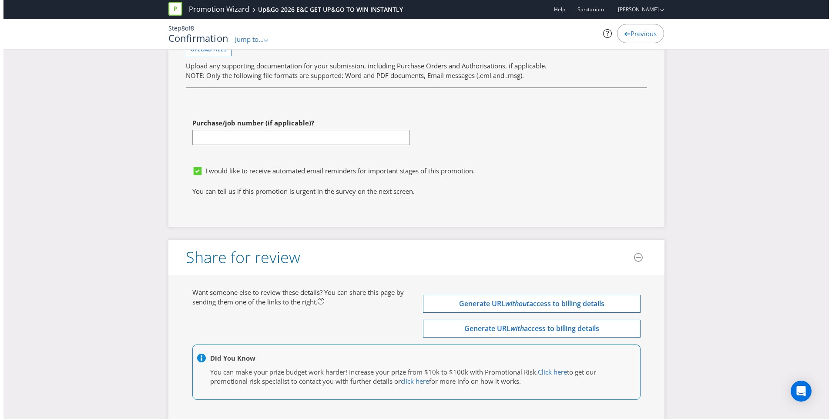
scroll to position [2877, 0]
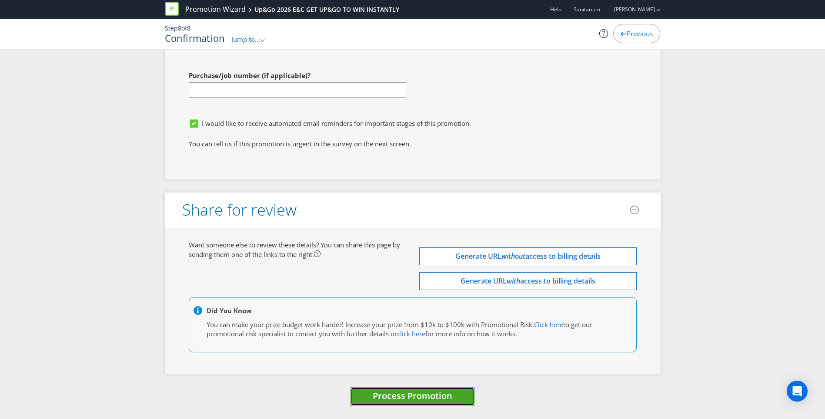
click at [433, 394] on span "Process Promotion" at bounding box center [413, 395] width 80 height 12
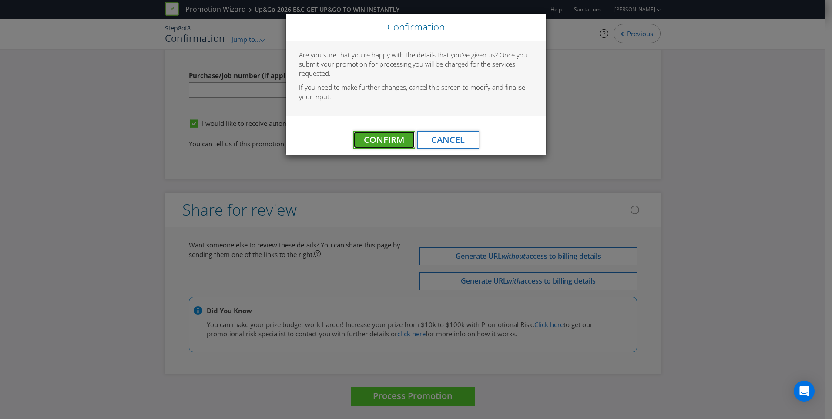
click at [373, 145] on span "Confirm" at bounding box center [384, 140] width 40 height 12
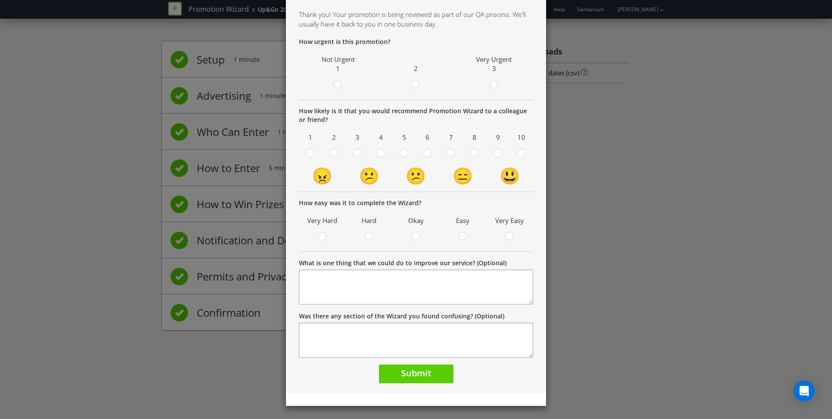
scroll to position [47, 0]
click at [622, 189] on div "Thank you Thank you! Your promotion is being reviewed as part of our QA process…" at bounding box center [416, 209] width 832 height 419
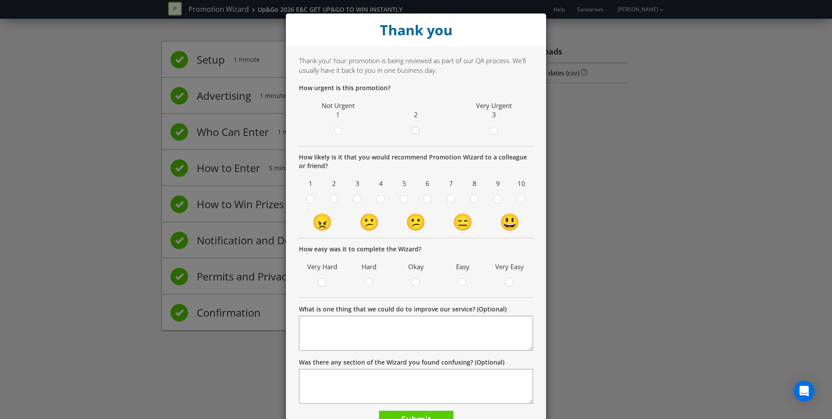
click at [416, 129] on circle at bounding box center [416, 131] width 8 height 8
click at [0, 0] on input "radio" at bounding box center [0, 0] width 0 height 0
click at [428, 197] on circle at bounding box center [427, 199] width 8 height 8
click at [0, 0] on input "radio" at bounding box center [0, 0] width 0 height 0
click at [449, 198] on div at bounding box center [451, 196] width 4 height 4
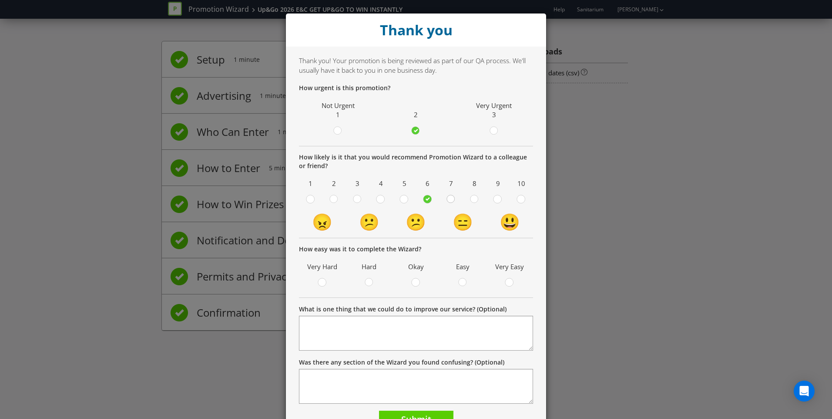
click at [0, 0] on input "radio" at bounding box center [0, 0] width 0 height 0
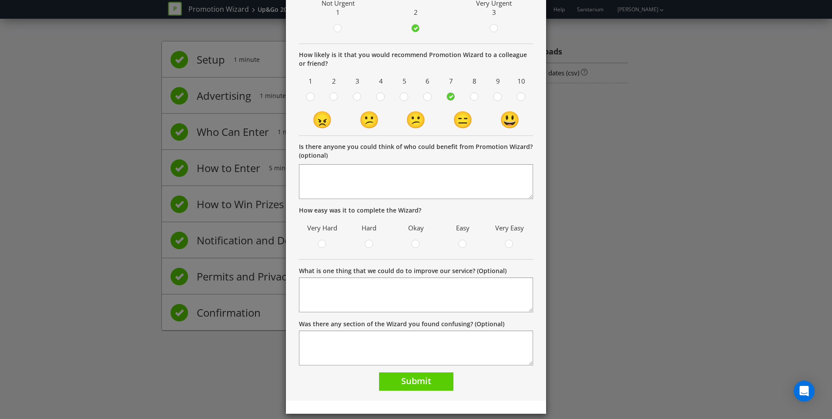
scroll to position [111, 0]
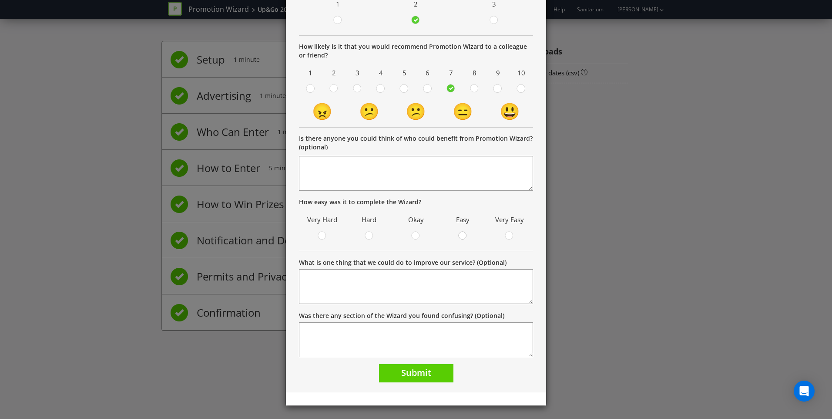
click at [462, 234] on circle at bounding box center [463, 235] width 8 height 8
click at [0, 0] on input "radio" at bounding box center [0, 0] width 0 height 0
click at [427, 369] on span "Submit" at bounding box center [416, 372] width 30 height 12
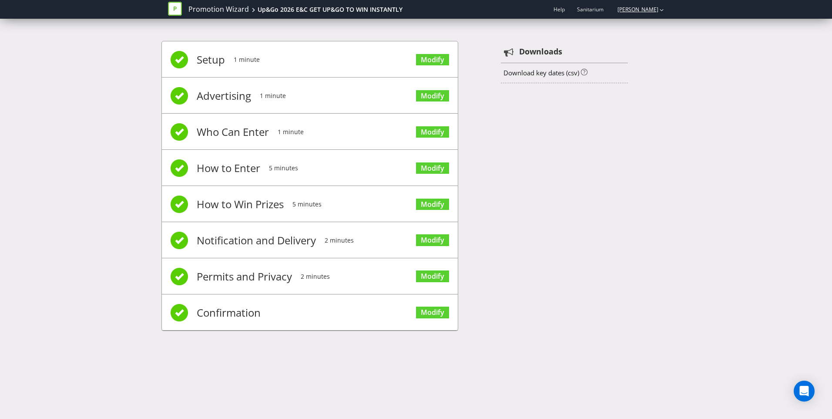
click at [627, 10] on link "[PERSON_NAME]" at bounding box center [634, 9] width 50 height 7
click at [217, 13] on link "Promotion Wizard" at bounding box center [218, 9] width 60 height 10
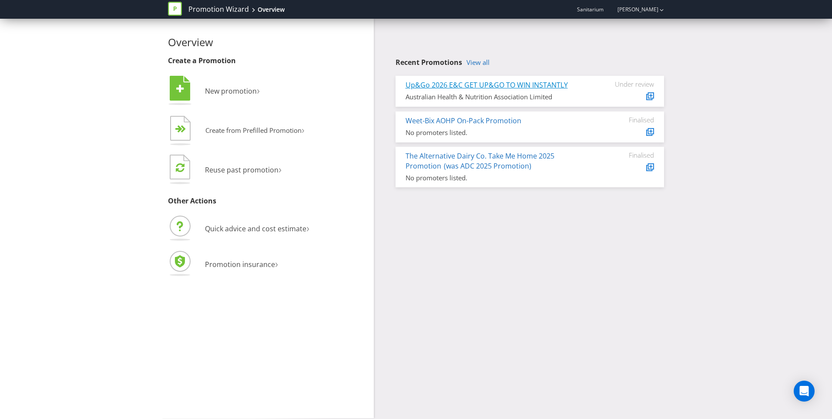
click at [493, 86] on link "Up&Go 2026 E&C GET UP&GO TO WIN INSTANTLY" at bounding box center [487, 85] width 162 height 10
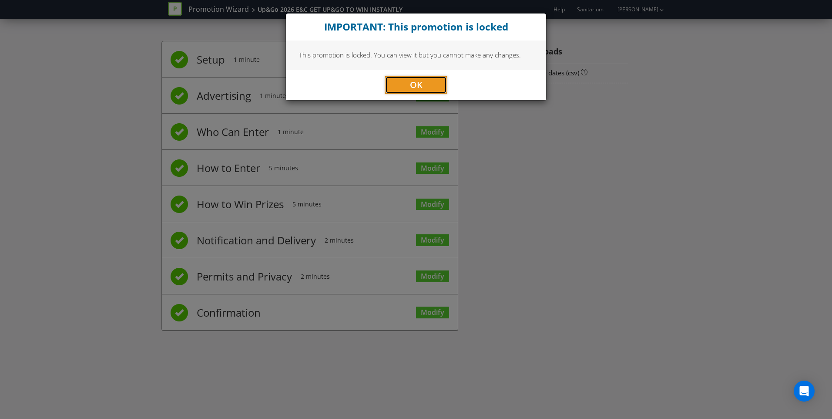
click at [426, 86] on button "OK" at bounding box center [416, 84] width 62 height 17
